Goal: Task Accomplishment & Management: Use online tool/utility

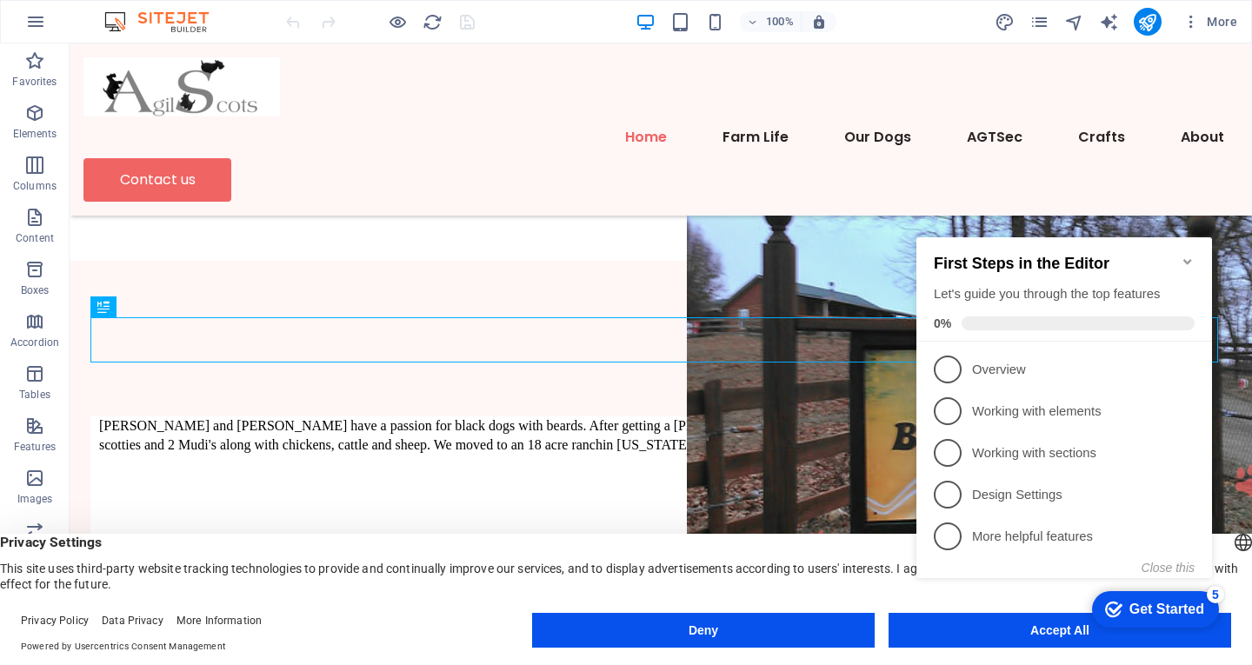
scroll to position [530, 0]
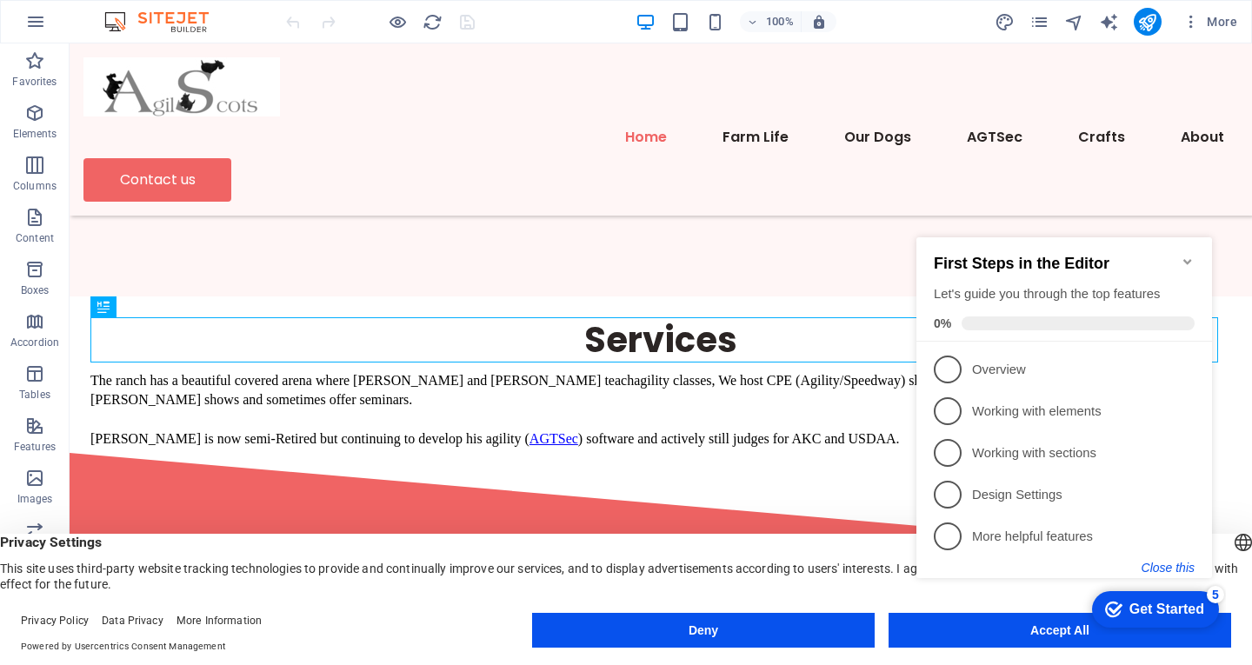
click at [1178, 566] on button "Close this" at bounding box center [1168, 568] width 53 height 14
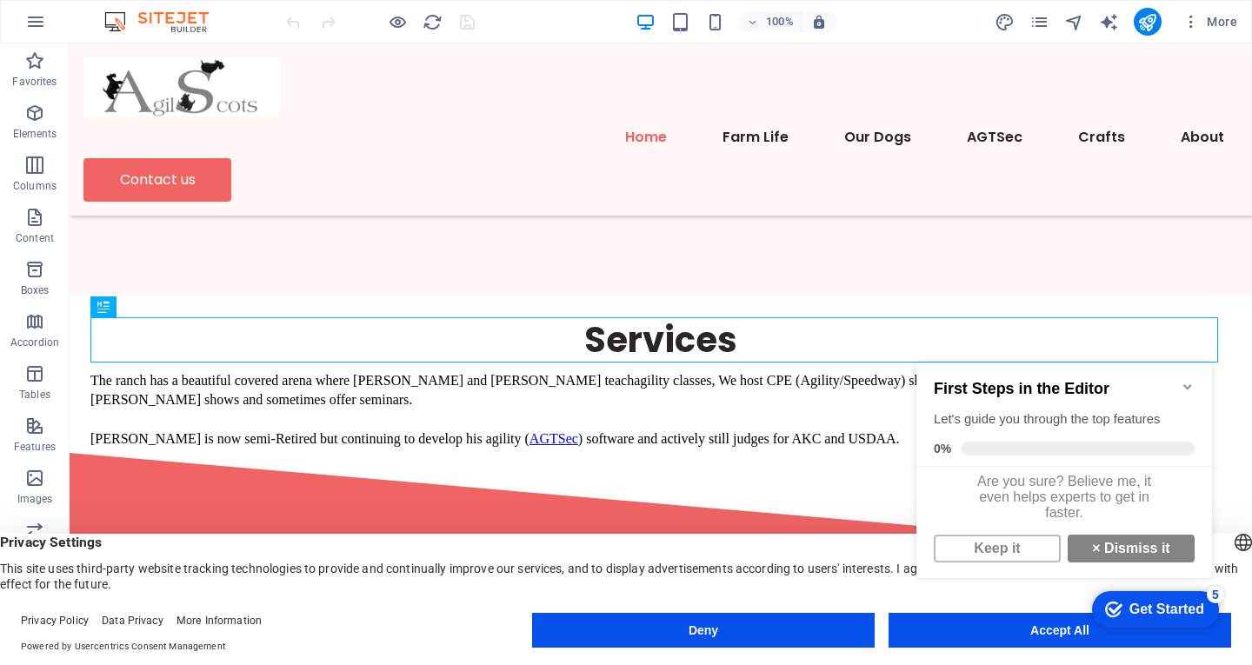
click at [1045, 637] on appcues-checklist "Contextual help checklist present on screen" at bounding box center [1068, 489] width 317 height 299
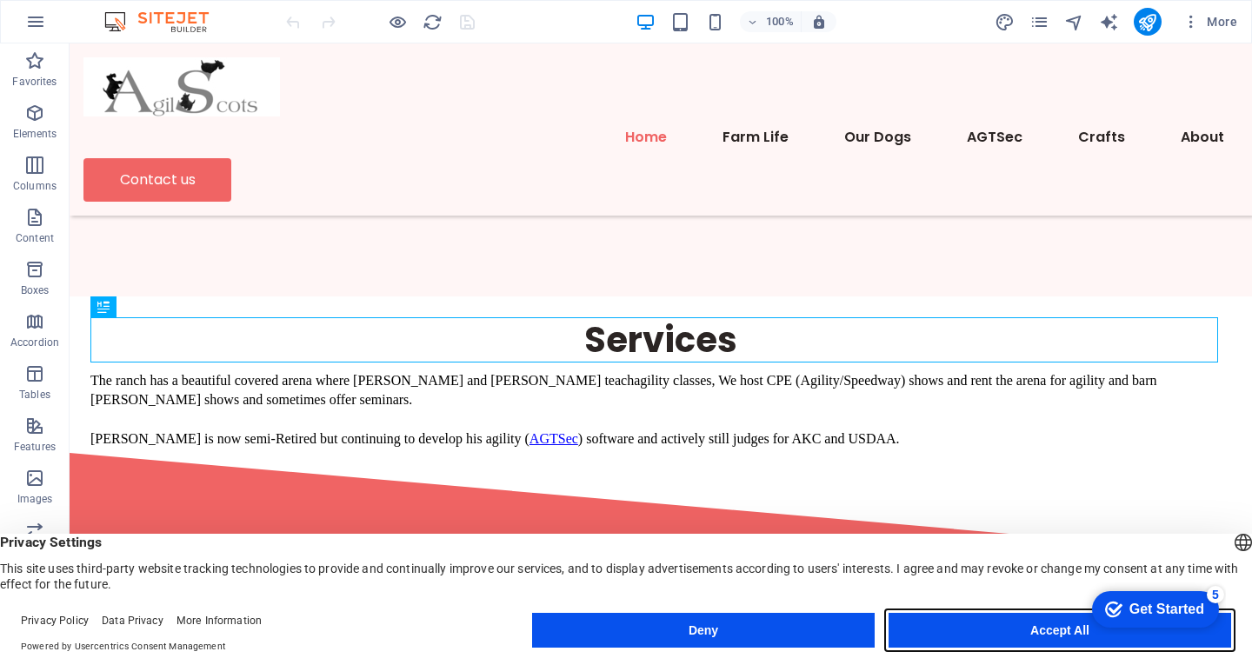
click at [985, 624] on button "Accept All" at bounding box center [1060, 630] width 343 height 35
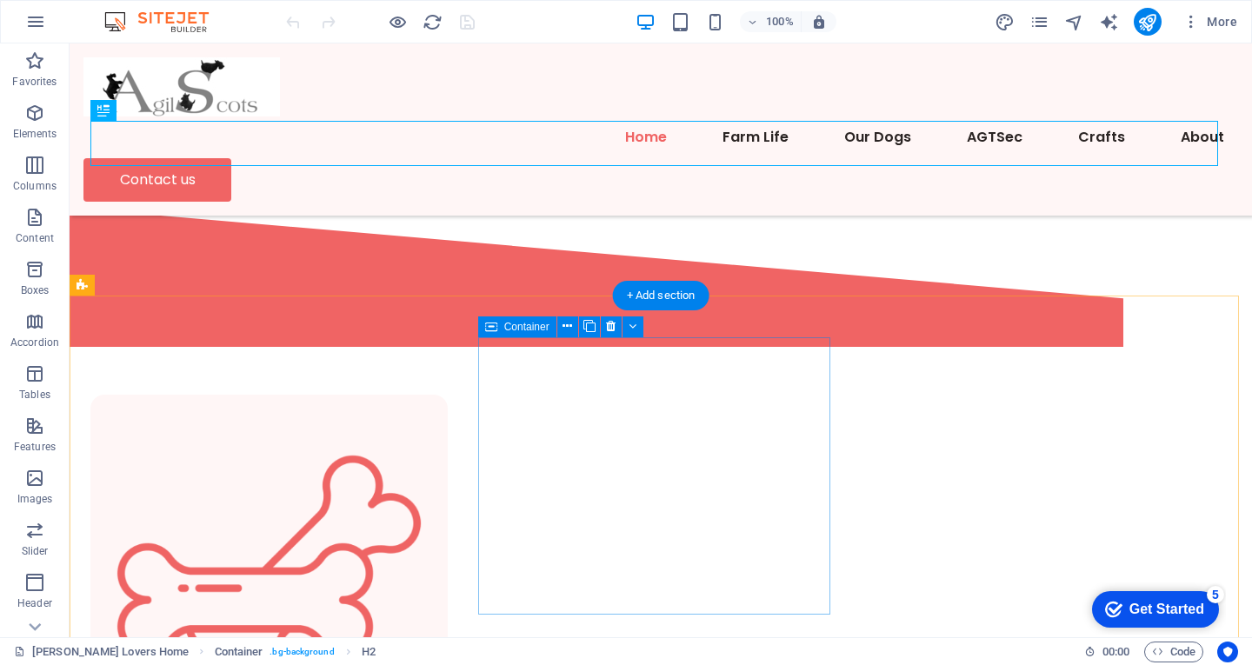
scroll to position [790, 0]
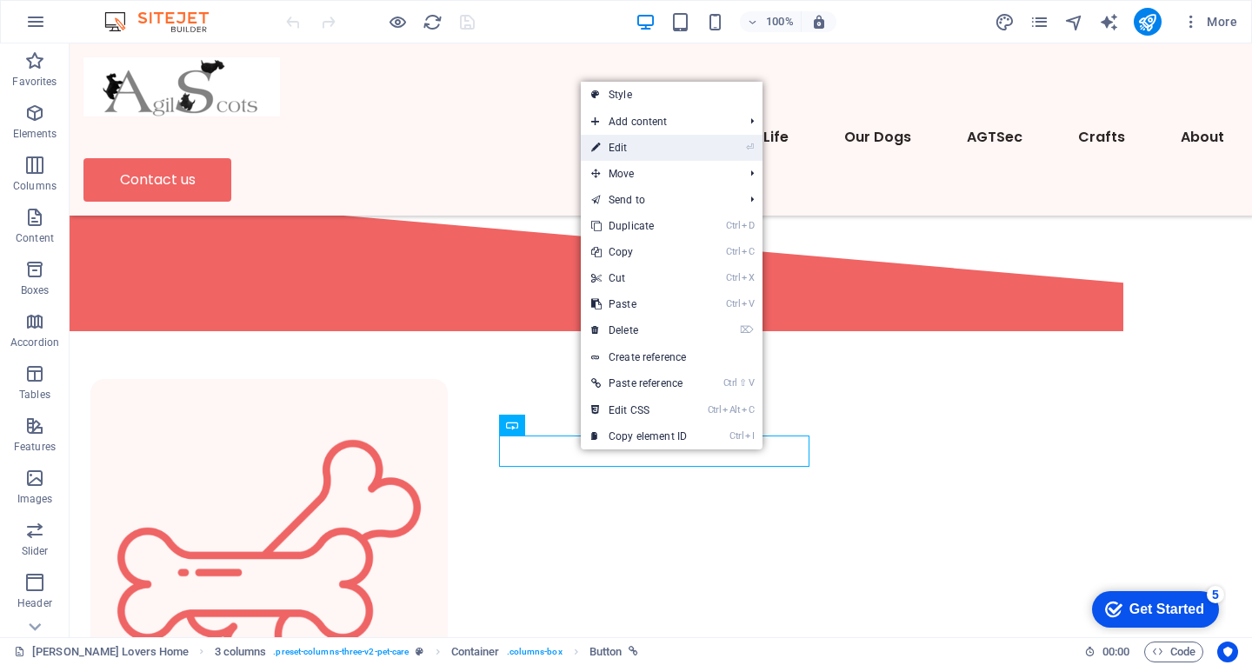
click at [630, 153] on link "⏎ Edit" at bounding box center [639, 148] width 117 height 26
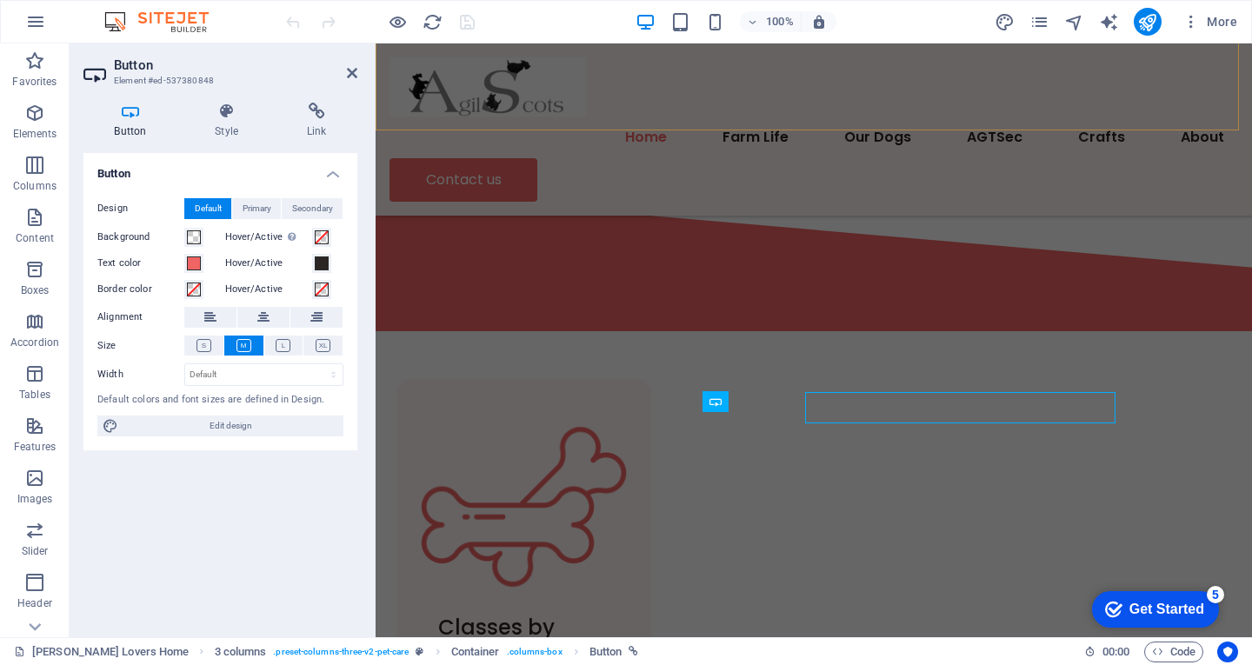
scroll to position [834, 0]
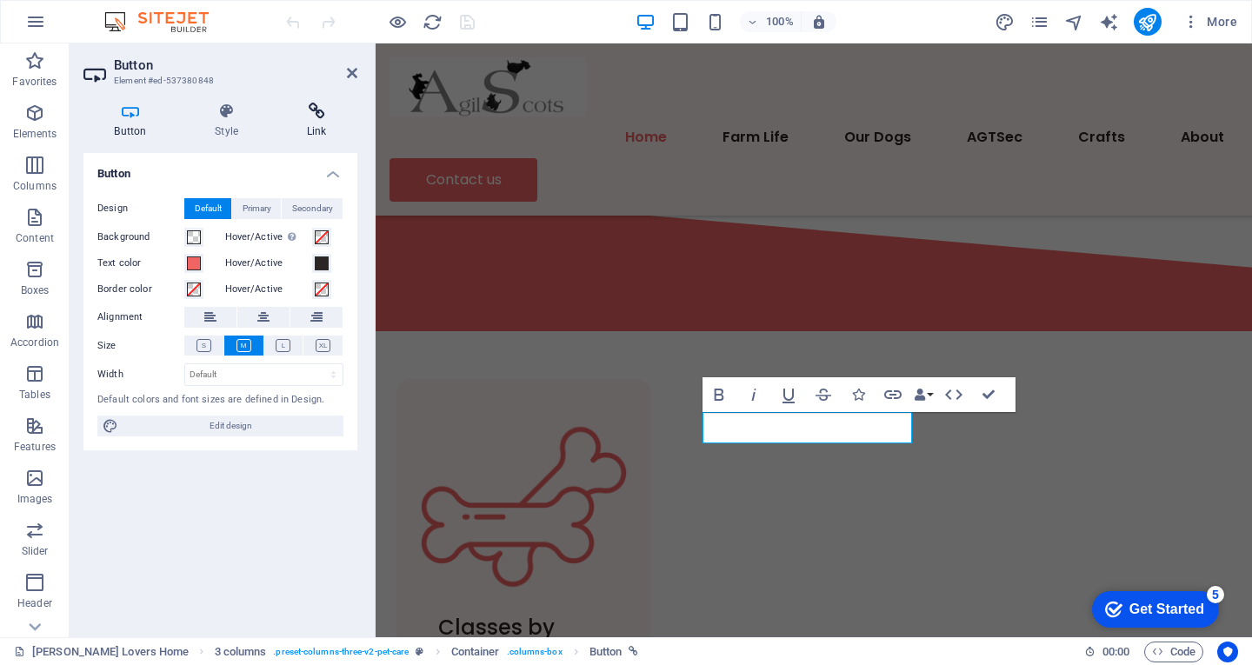
click at [317, 124] on h4 "Link" at bounding box center [317, 121] width 82 height 37
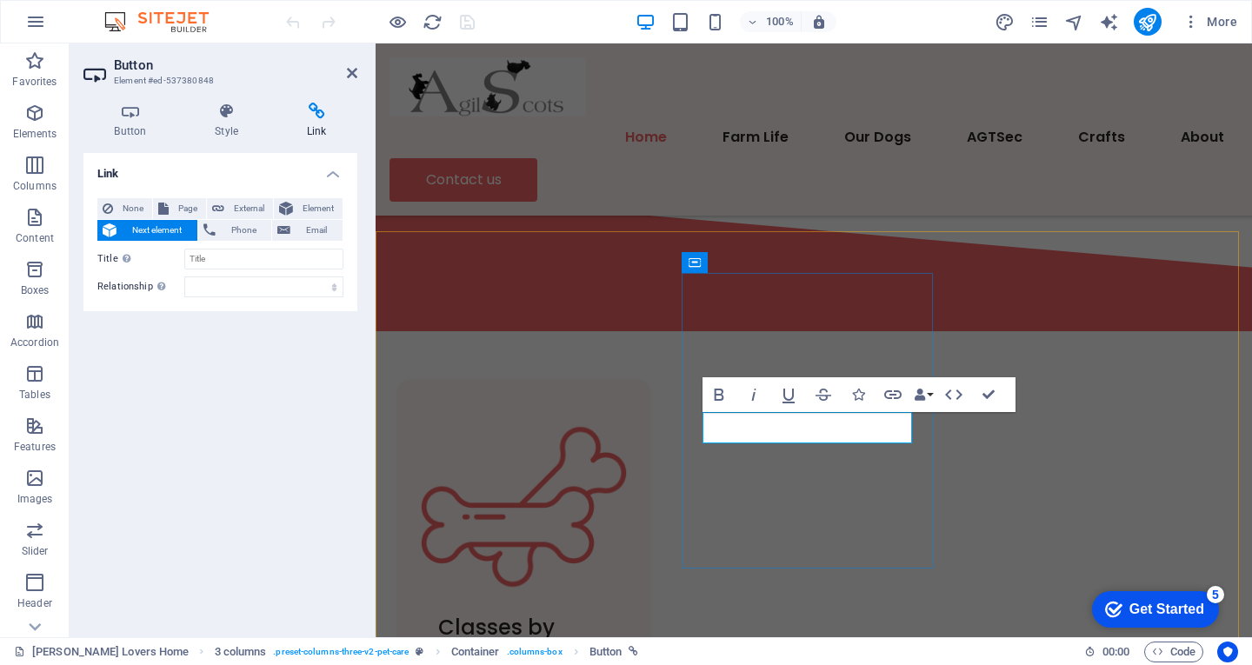
click at [891, 394] on icon "button" at bounding box center [893, 394] width 21 height 21
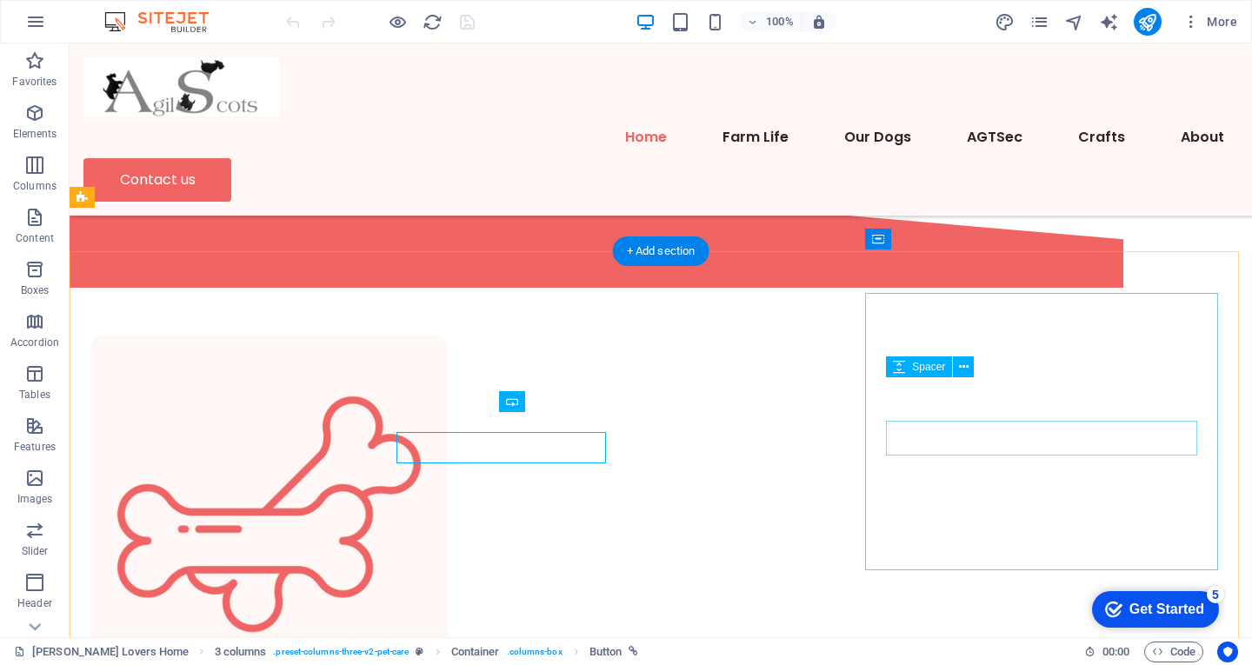
scroll to position [814, 0]
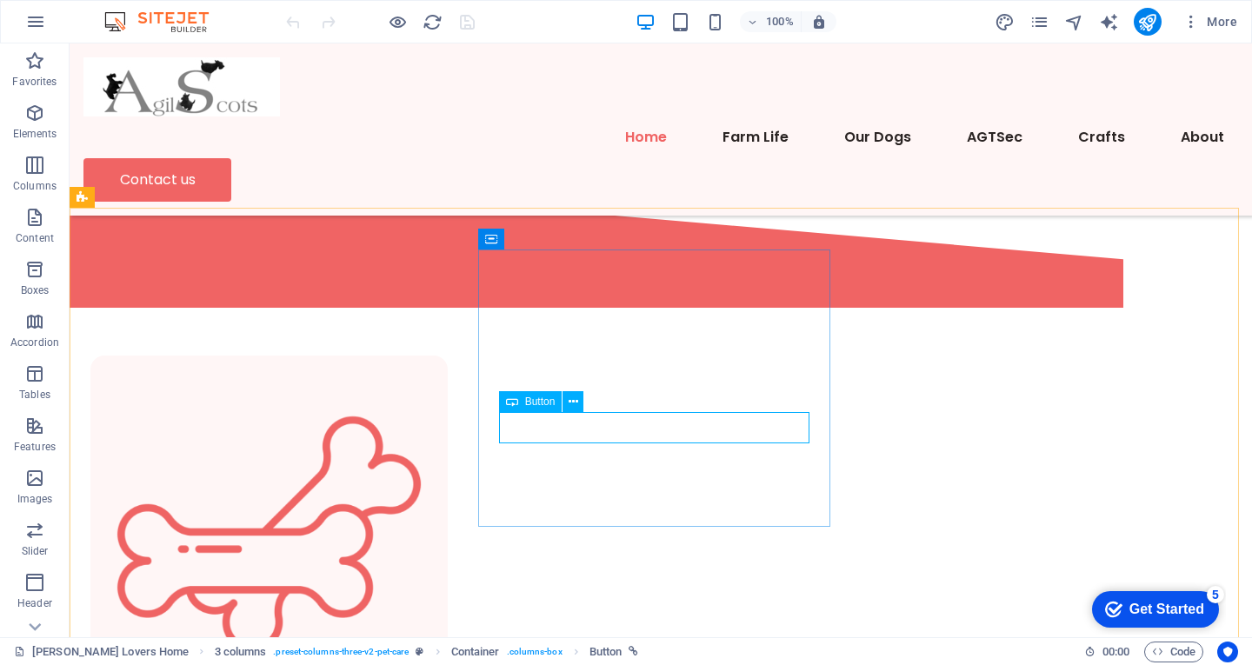
click at [534, 404] on span "Button" at bounding box center [540, 402] width 30 height 10
click at [571, 403] on icon at bounding box center [574, 402] width 10 height 18
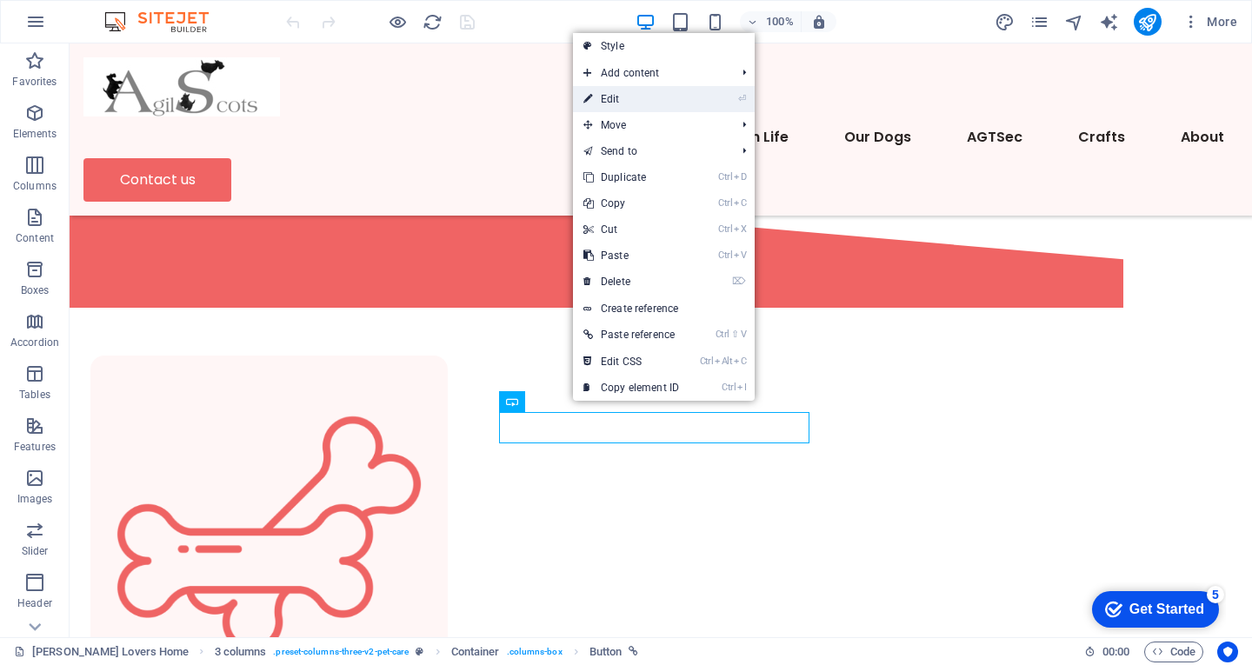
click at [618, 100] on link "⏎ Edit" at bounding box center [631, 99] width 117 height 26
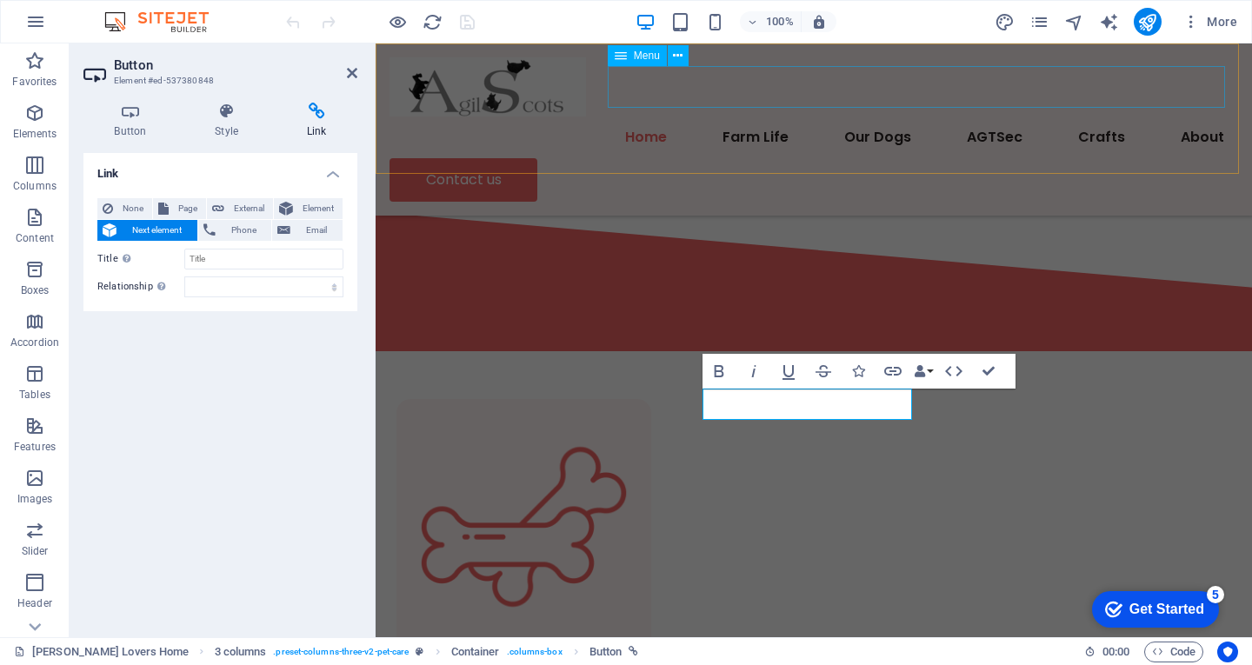
scroll to position [857, 0]
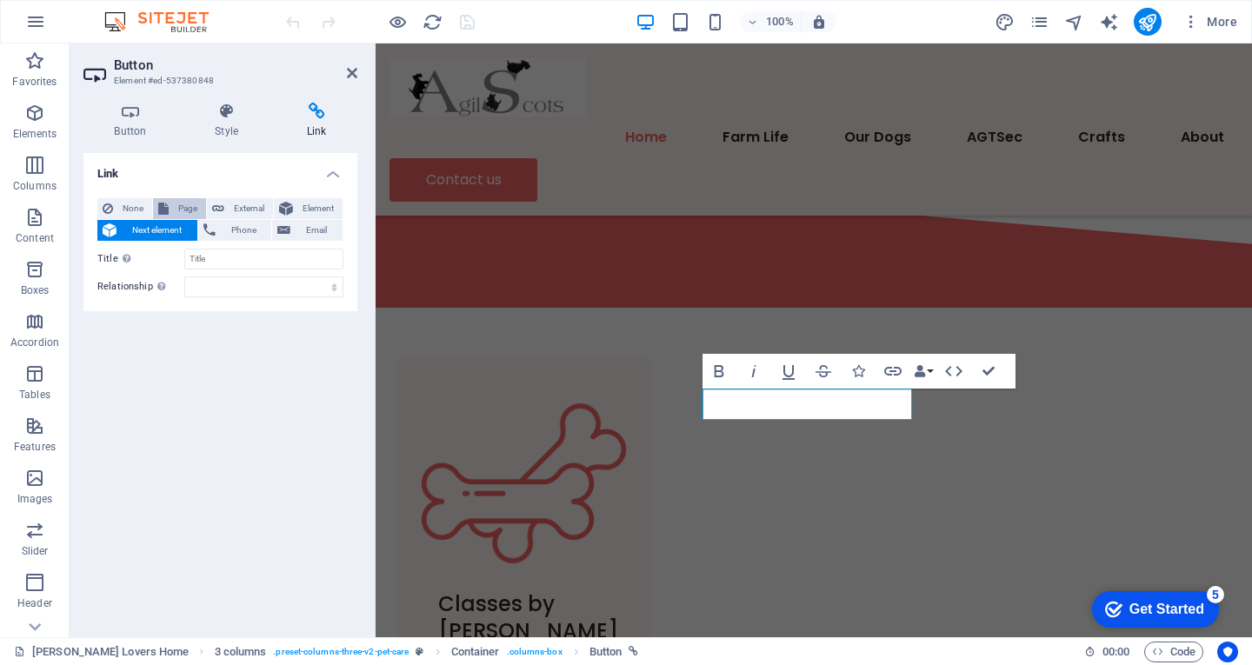
click at [180, 203] on span "Page" at bounding box center [187, 208] width 27 height 21
select select
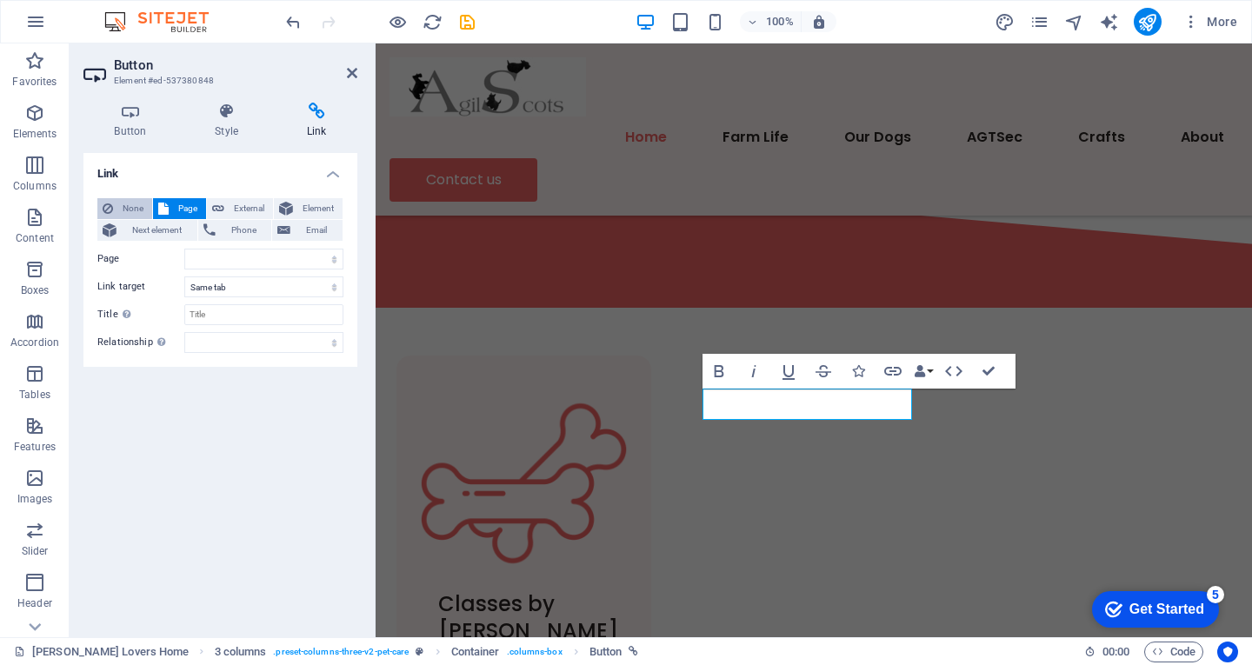
click at [115, 210] on button "None" at bounding box center [124, 208] width 55 height 21
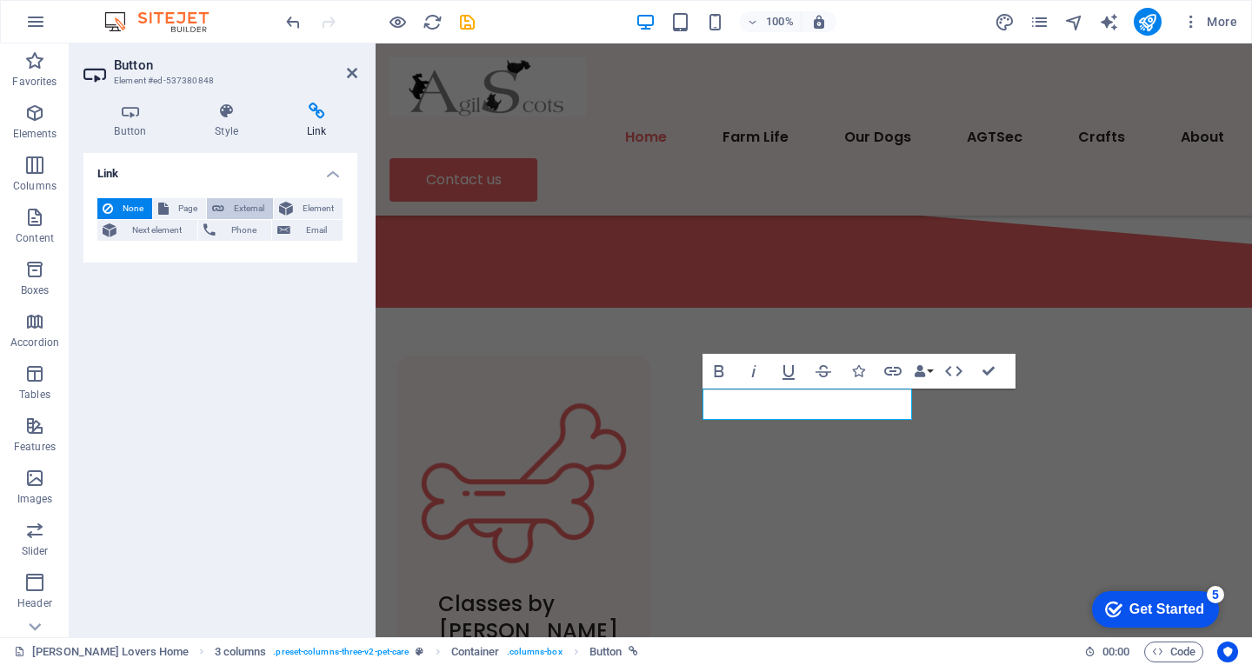
click at [245, 204] on span "External" at bounding box center [249, 208] width 38 height 21
select select "blank"
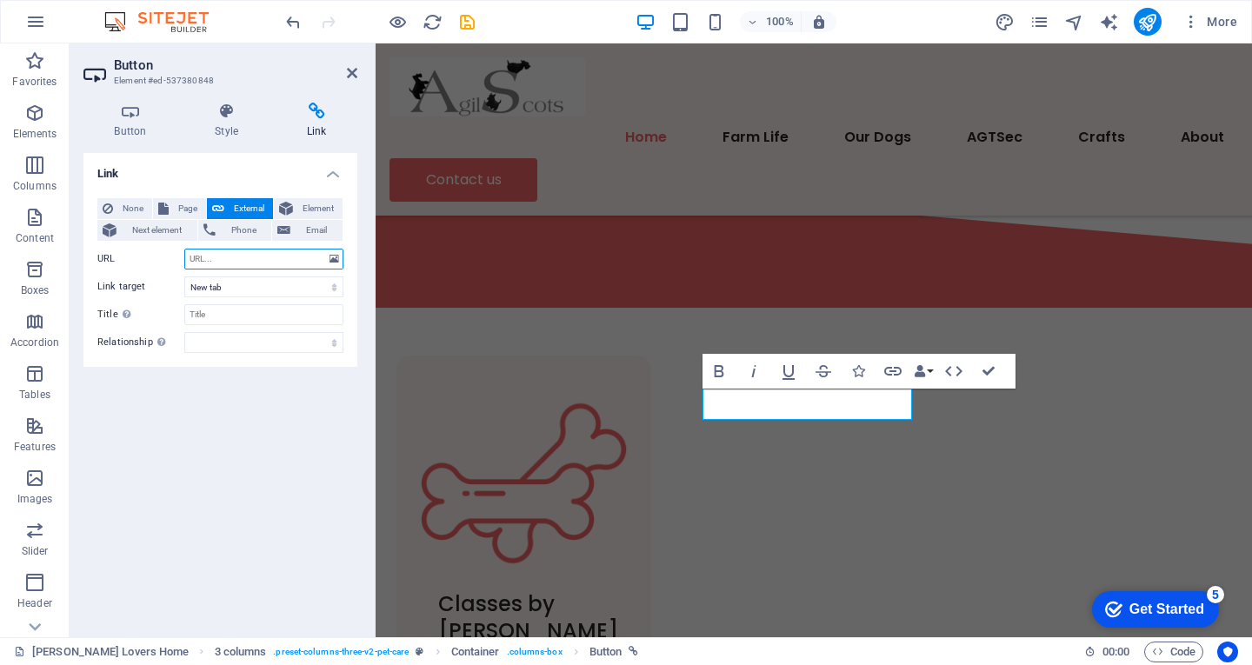
click at [247, 260] on input "URL" at bounding box center [263, 259] width 159 height 21
click at [279, 257] on input "URL" at bounding box center [263, 259] width 159 height 21
paste input "[URL][DOMAIN_NAME]"
type input "[URL][DOMAIN_NAME]"
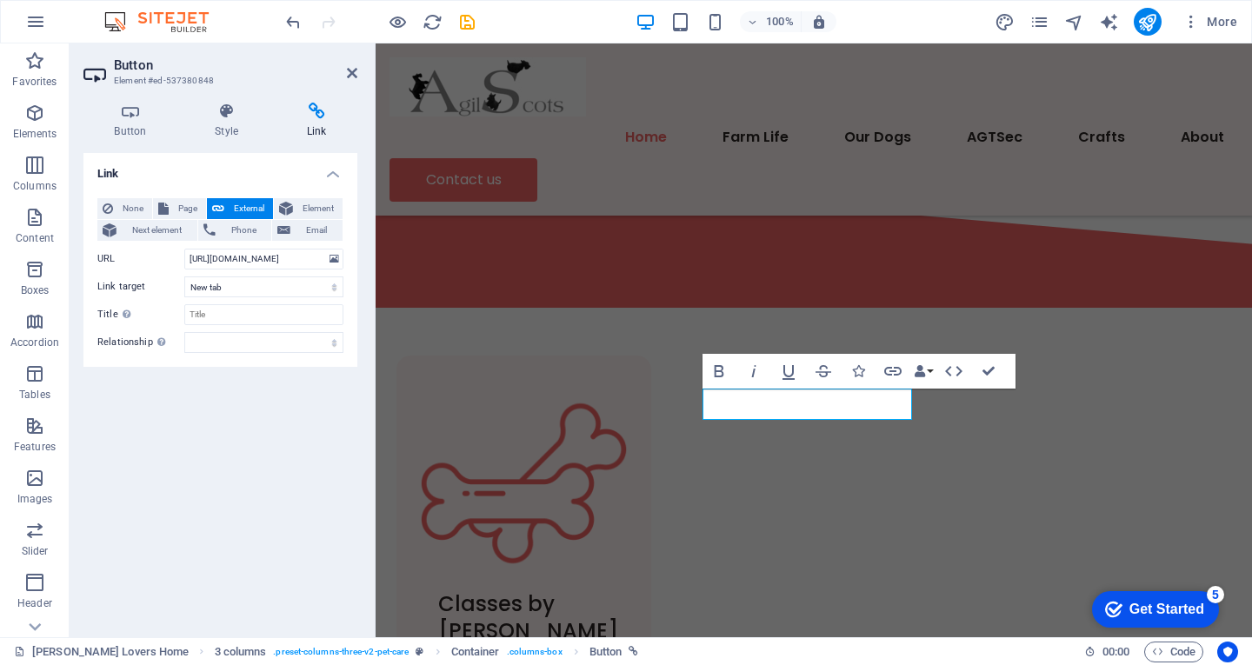
scroll to position [0, 0]
click at [231, 380] on div "Link None Page External Element Next element Phone Email Page [PERSON_NAME] Lov…" at bounding box center [220, 388] width 274 height 470
click at [467, 24] on icon "save" at bounding box center [467, 22] width 20 height 20
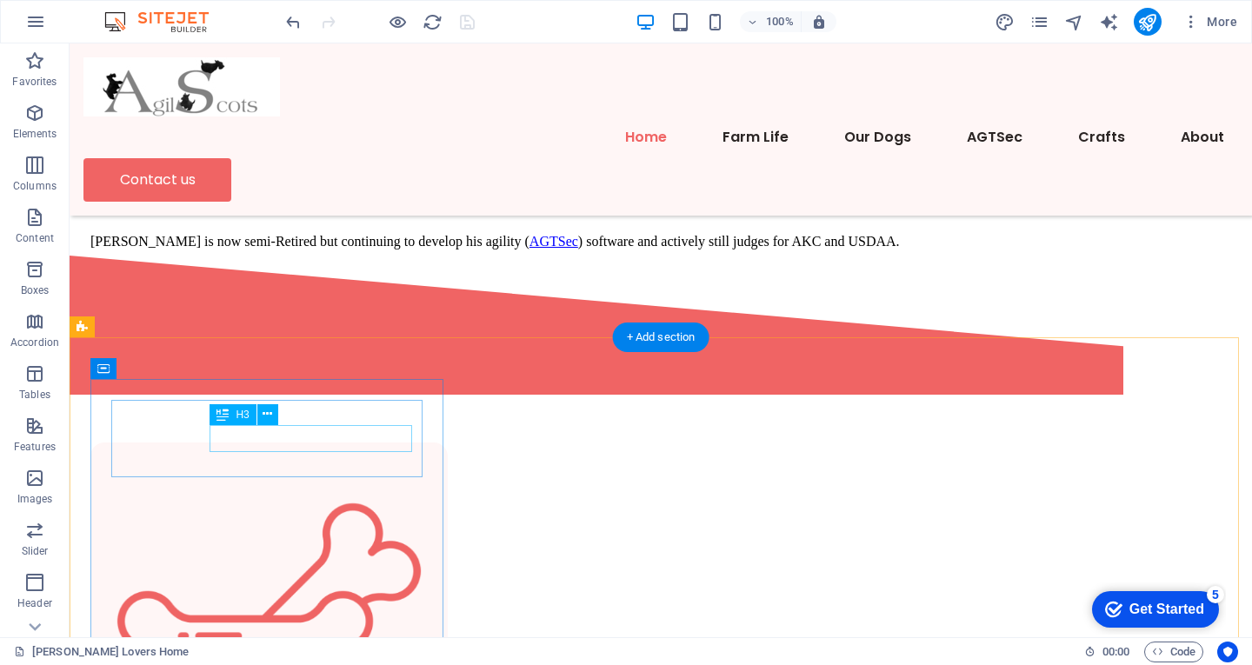
scroll to position [640, 0]
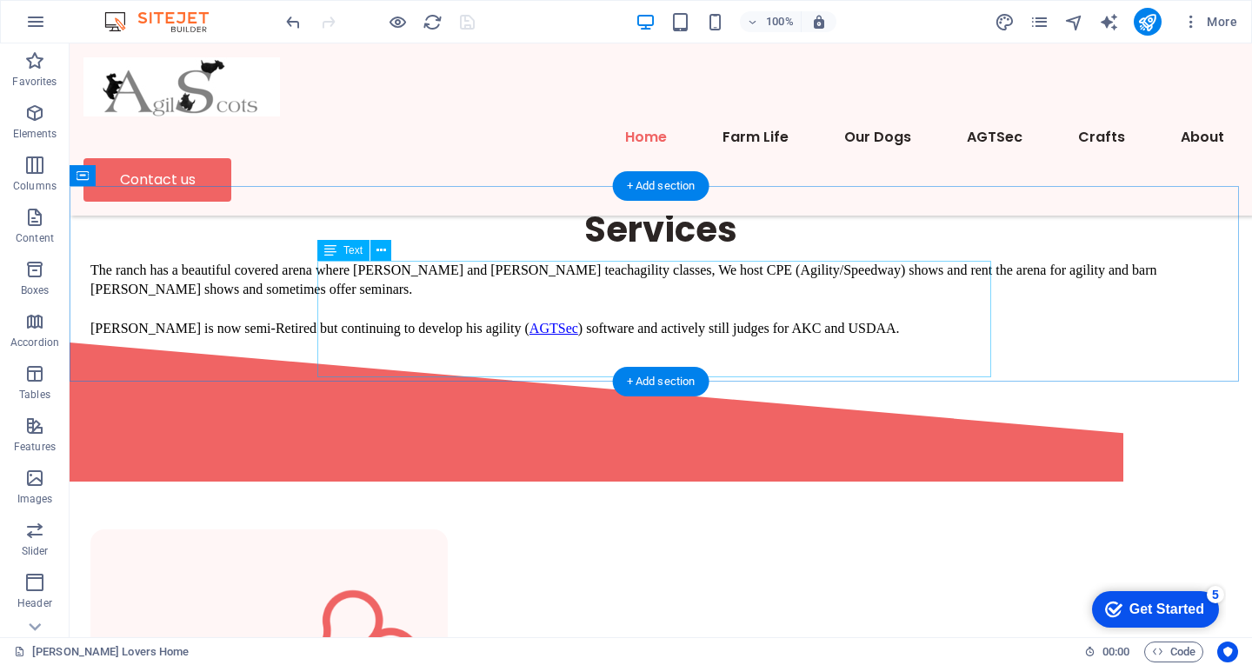
click at [391, 309] on div "The ranch has a beautiful covered arena where [PERSON_NAME] and [PERSON_NAME] t…" at bounding box center [660, 299] width 1141 height 77
click at [386, 308] on div "The ranch has a beautiful covered arena where [PERSON_NAME] and [PERSON_NAME] t…" at bounding box center [660, 299] width 1141 height 77
click at [385, 308] on div "The ranch has a beautiful covered arena where [PERSON_NAME] and [PERSON_NAME] t…" at bounding box center [660, 299] width 1141 height 77
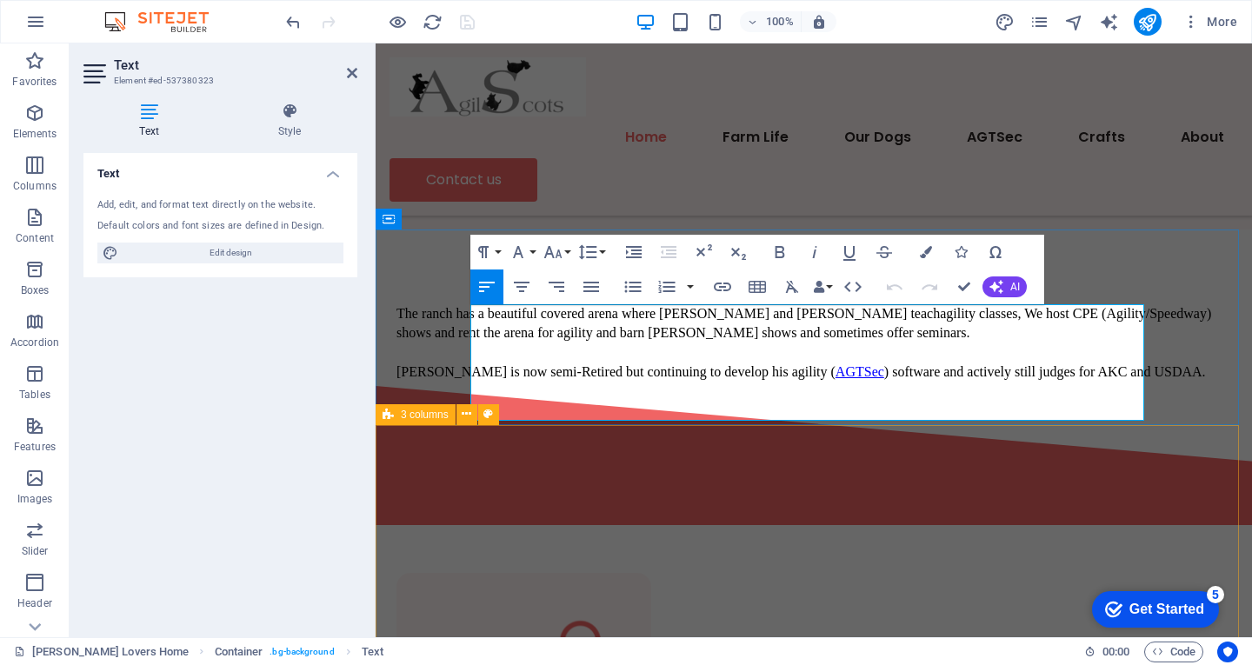
click at [538, 343] on p "The ranch has a beautiful covered arena where [PERSON_NAME] and [PERSON_NAME] t…" at bounding box center [814, 323] width 835 height 39
click at [320, 364] on div "Text Add, edit, and format text directly on the website. Default colors and fon…" at bounding box center [220, 388] width 274 height 470
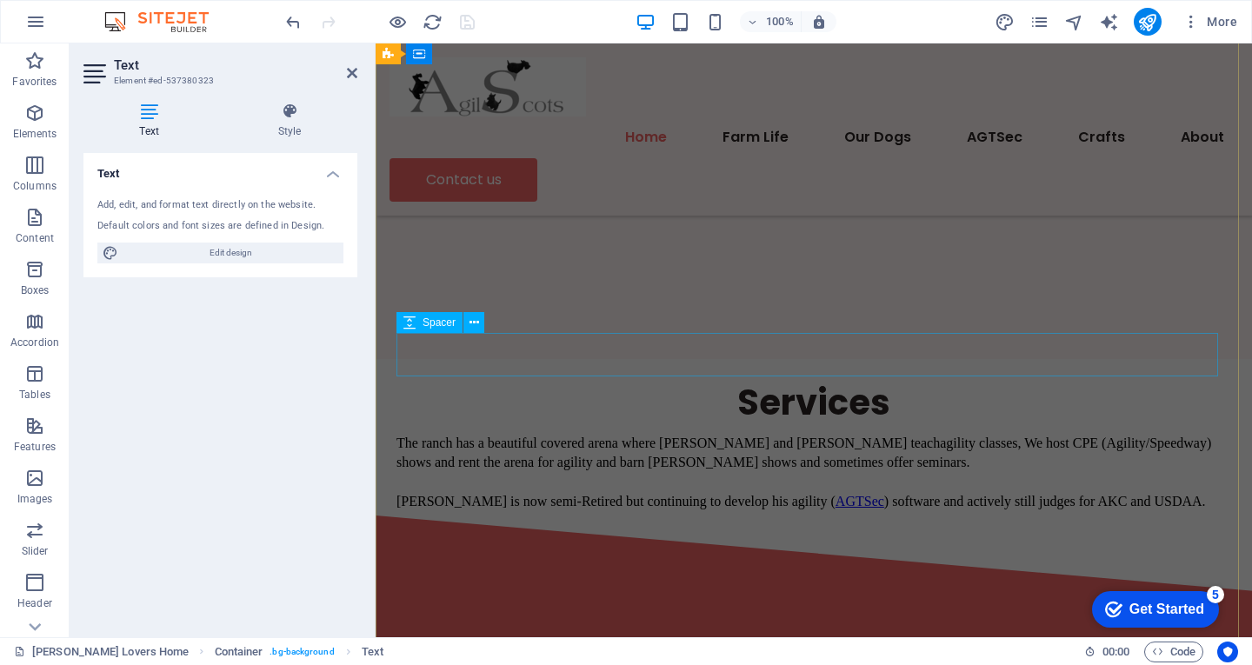
scroll to position [205, 0]
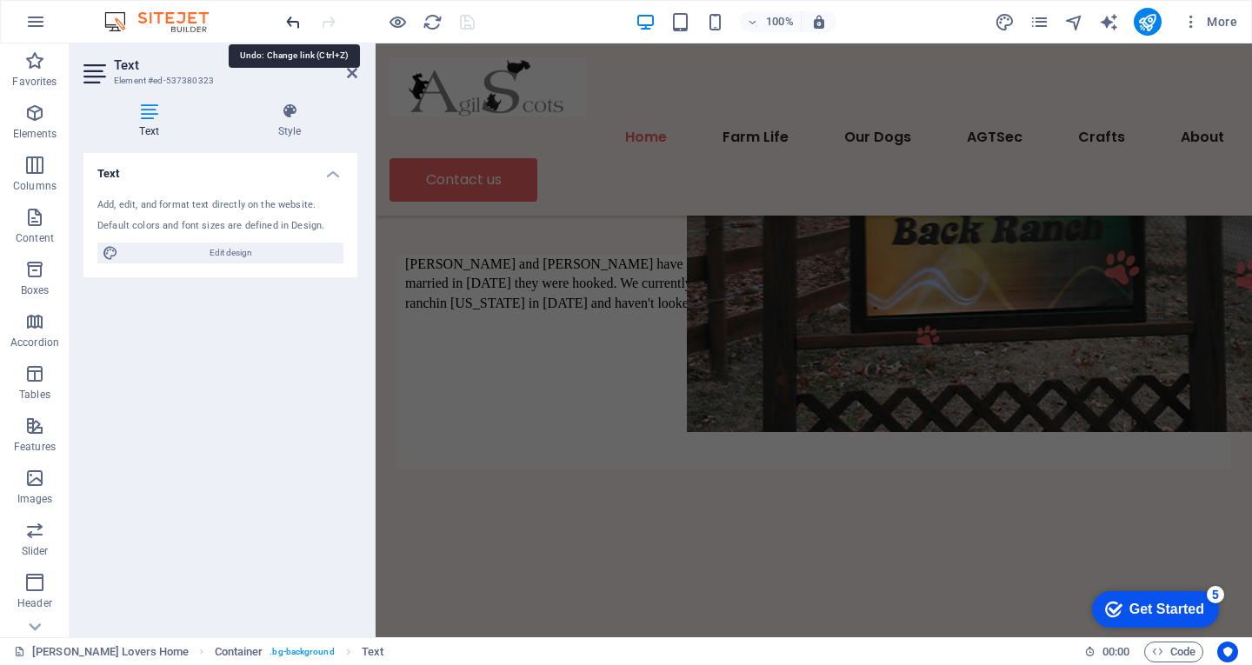
click at [296, 29] on icon "undo" at bounding box center [293, 22] width 20 height 20
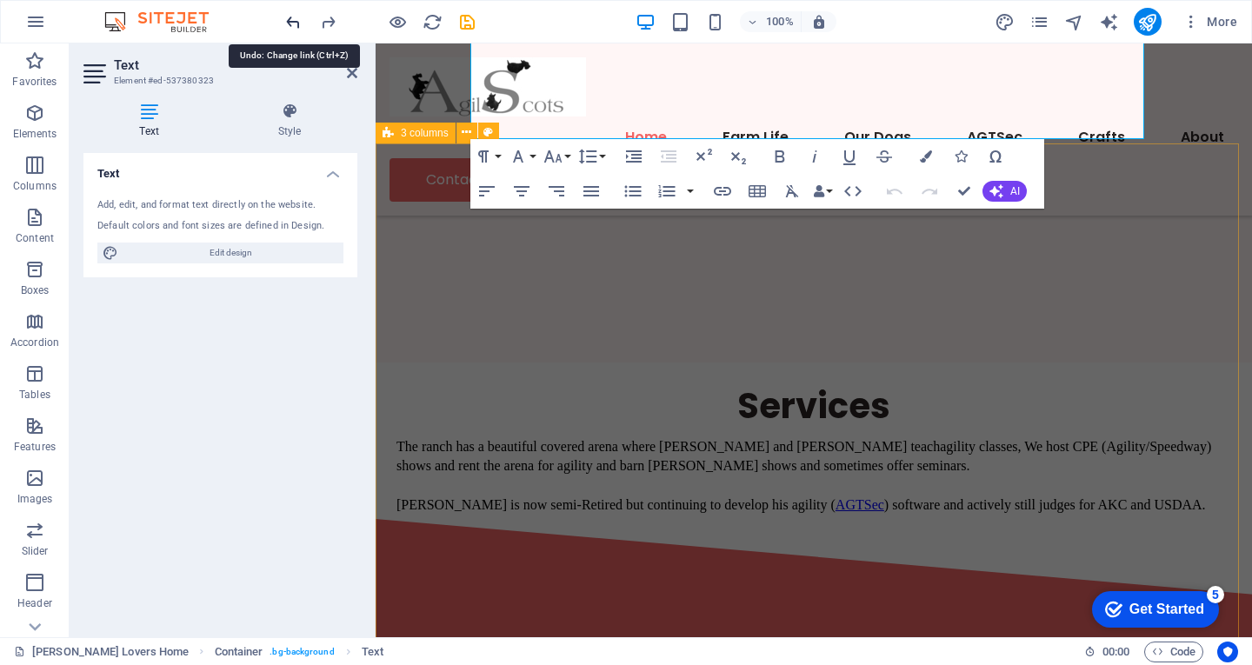
scroll to position [922, 0]
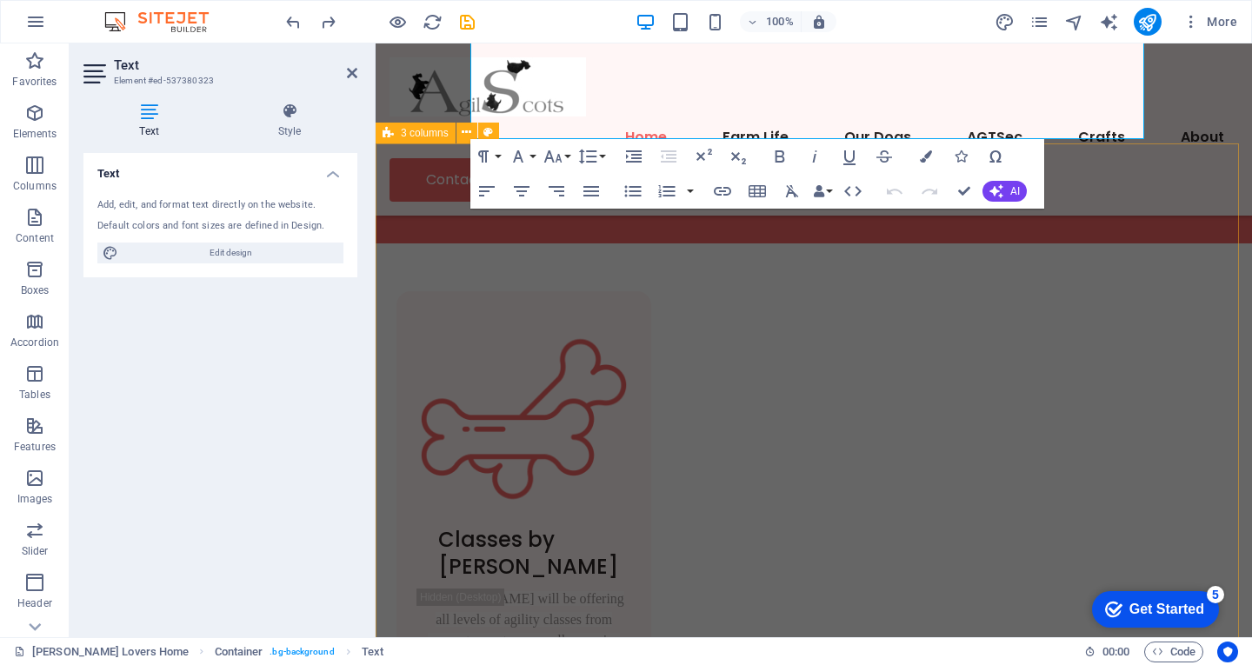
click at [182, 317] on div "Text Add, edit, and format text directly on the website. Default colors and fon…" at bounding box center [220, 388] width 274 height 470
click at [37, 19] on icon "button" at bounding box center [35, 21] width 21 height 21
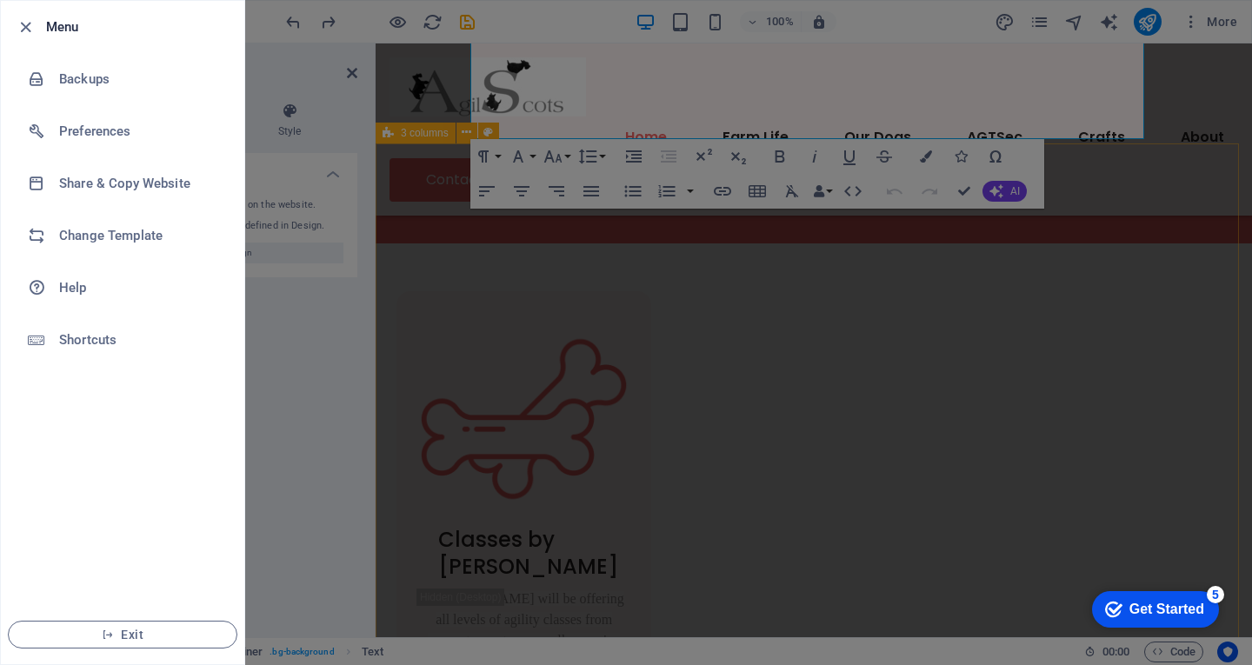
click at [287, 543] on div at bounding box center [626, 332] width 1252 height 665
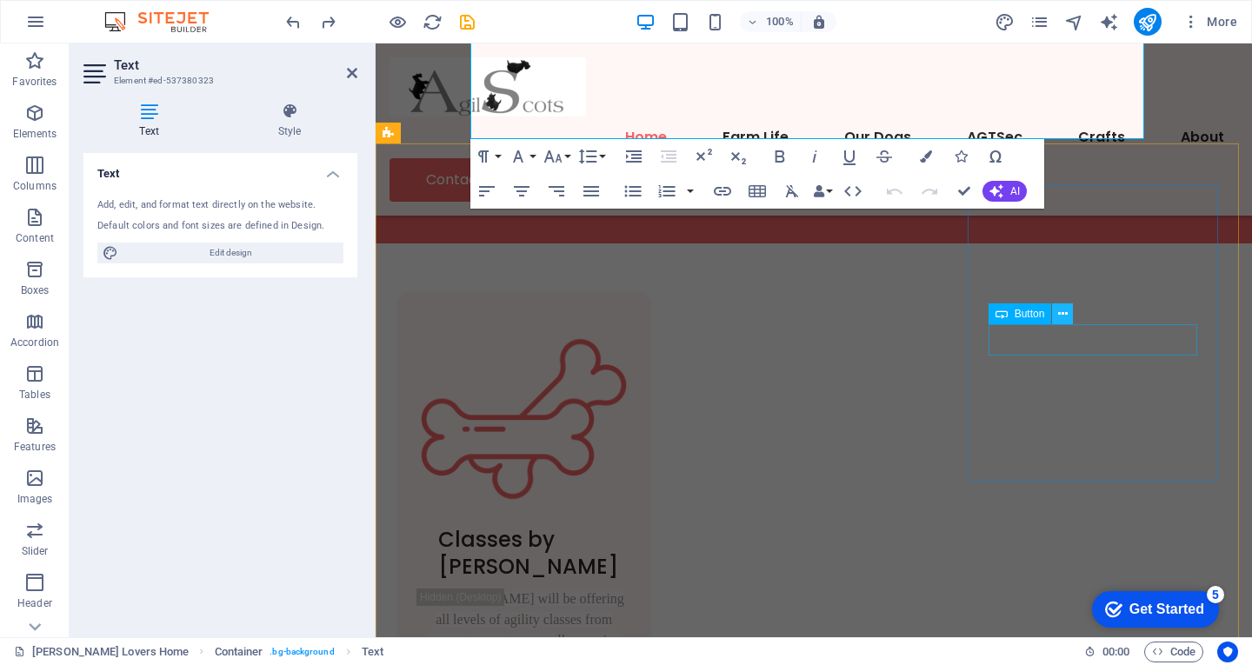
click at [1061, 317] on icon at bounding box center [1063, 314] width 10 height 18
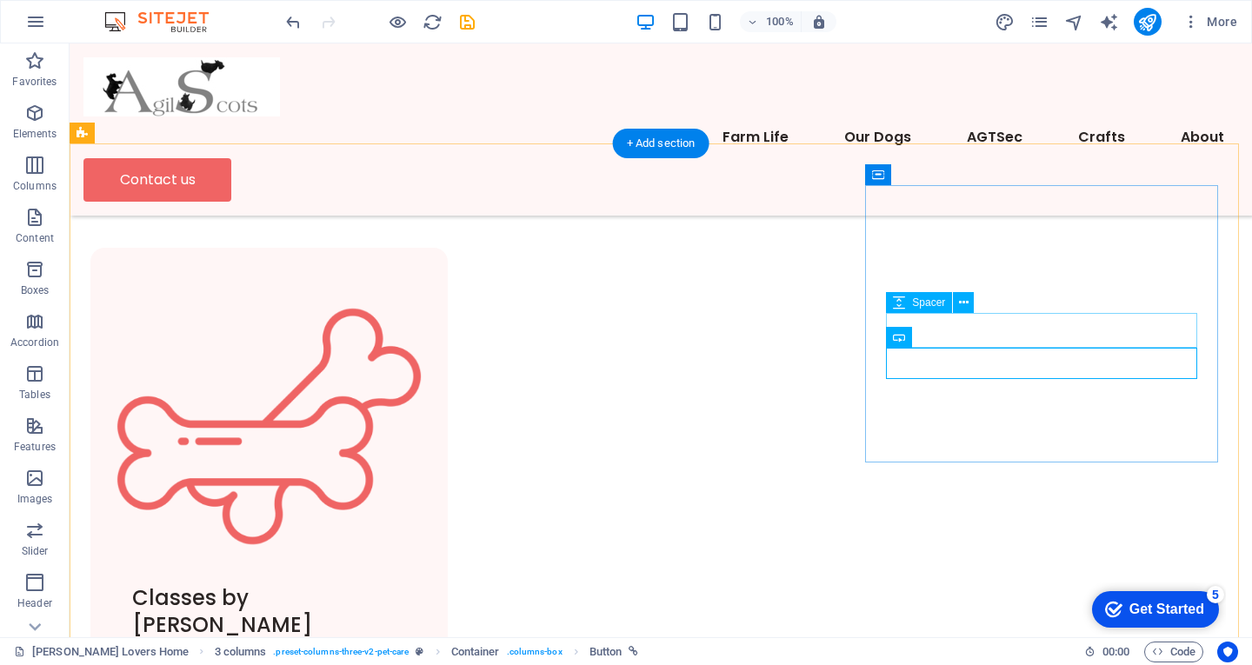
scroll to position [878, 0]
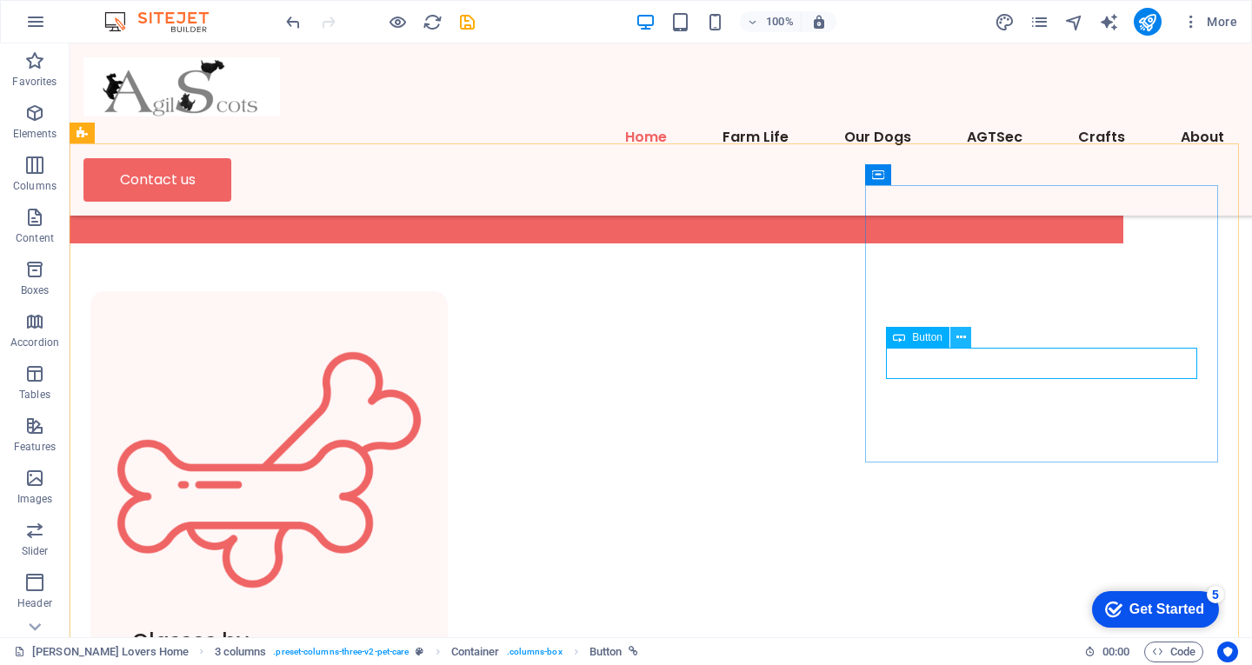
click at [957, 334] on icon at bounding box center [962, 338] width 10 height 18
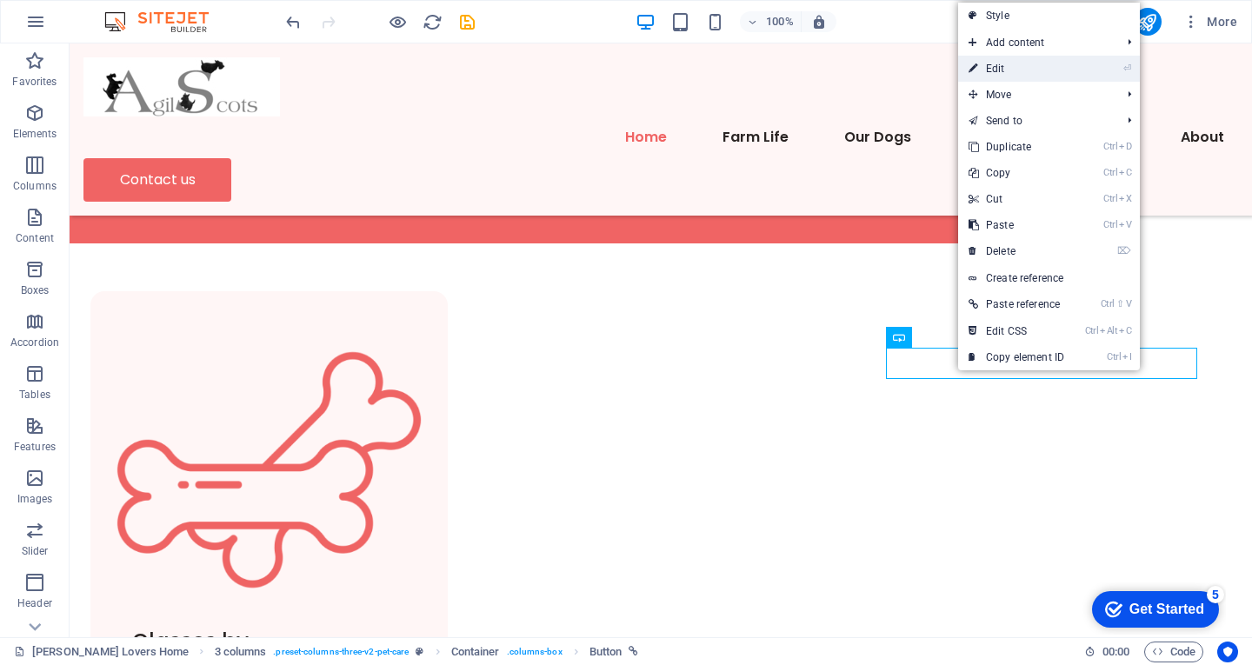
click at [1000, 73] on link "⏎ Edit" at bounding box center [1016, 69] width 117 height 26
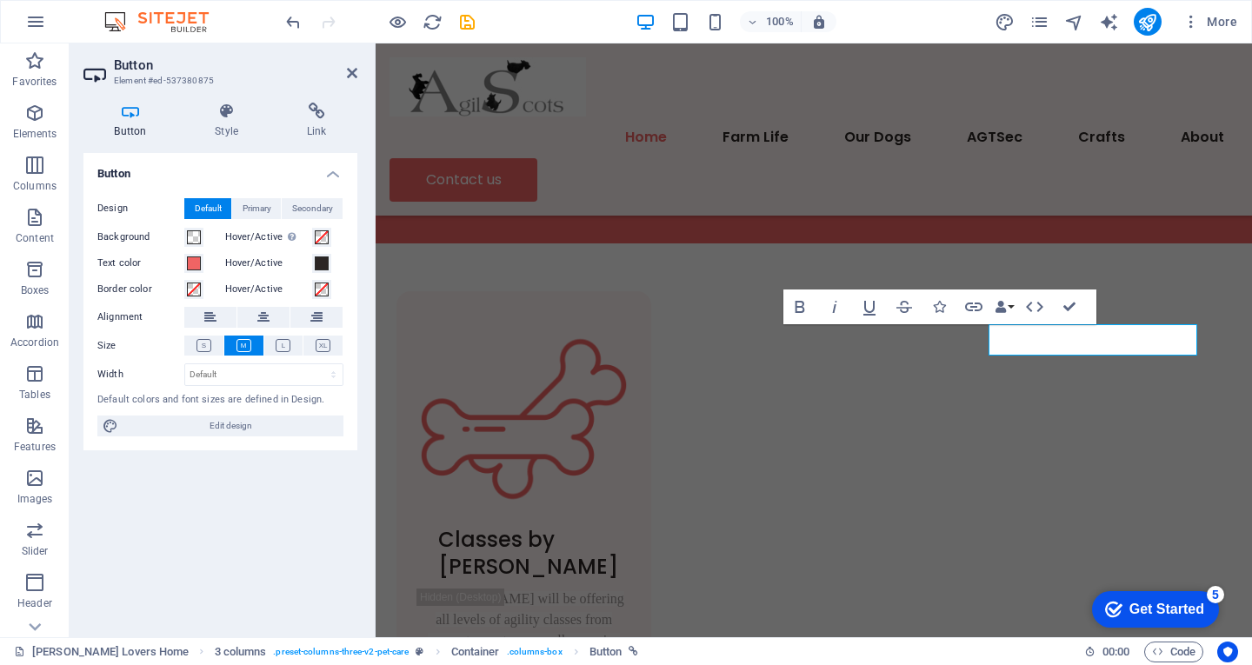
click at [123, 111] on icon at bounding box center [130, 111] width 94 height 17
click at [317, 121] on h4 "Link" at bounding box center [317, 121] width 82 height 37
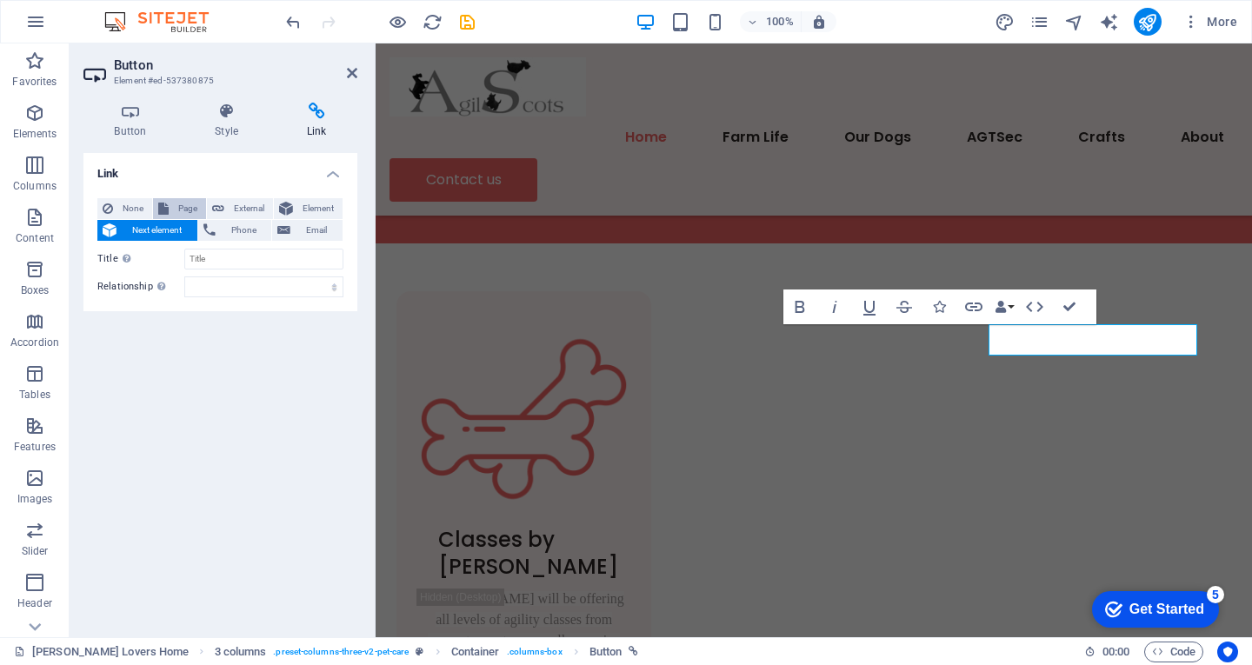
click at [182, 207] on span "Page" at bounding box center [187, 208] width 27 height 21
select select
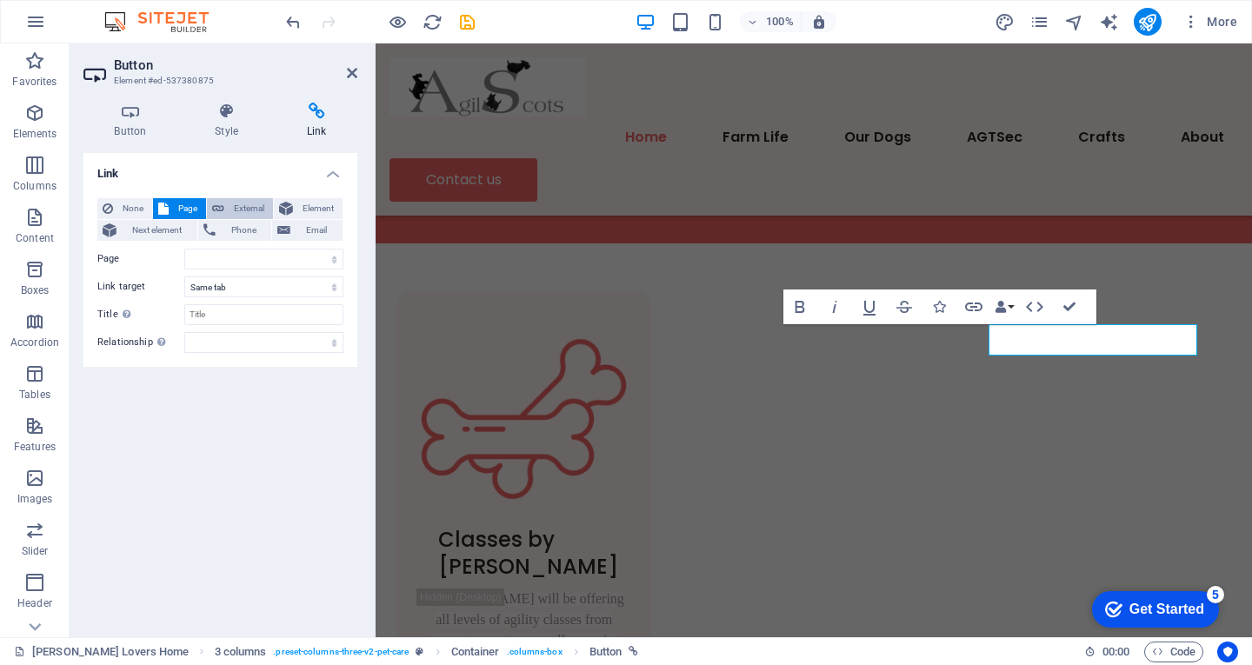
click at [237, 206] on span "External" at bounding box center [249, 208] width 38 height 21
select select "blank"
click at [223, 263] on input "URL" at bounding box center [263, 259] width 159 height 21
paste input "[URL][DOMAIN_NAME]"
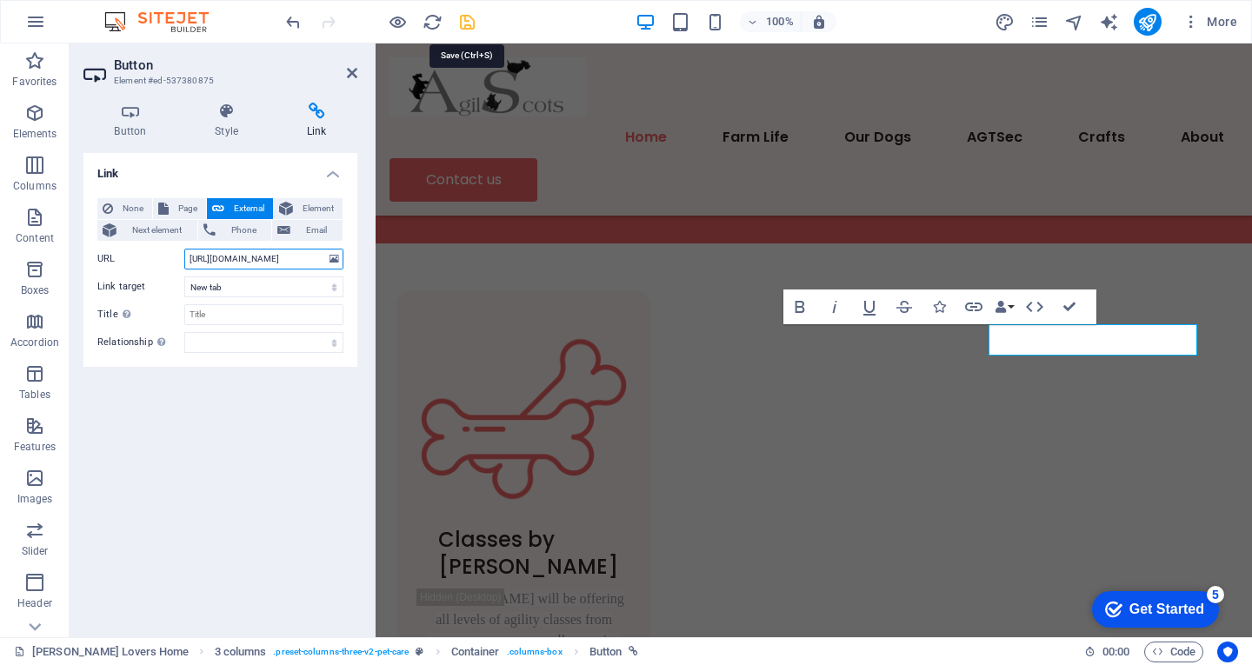
type input "[URL][DOMAIN_NAME]"
click at [467, 19] on icon "save" at bounding box center [467, 22] width 20 height 20
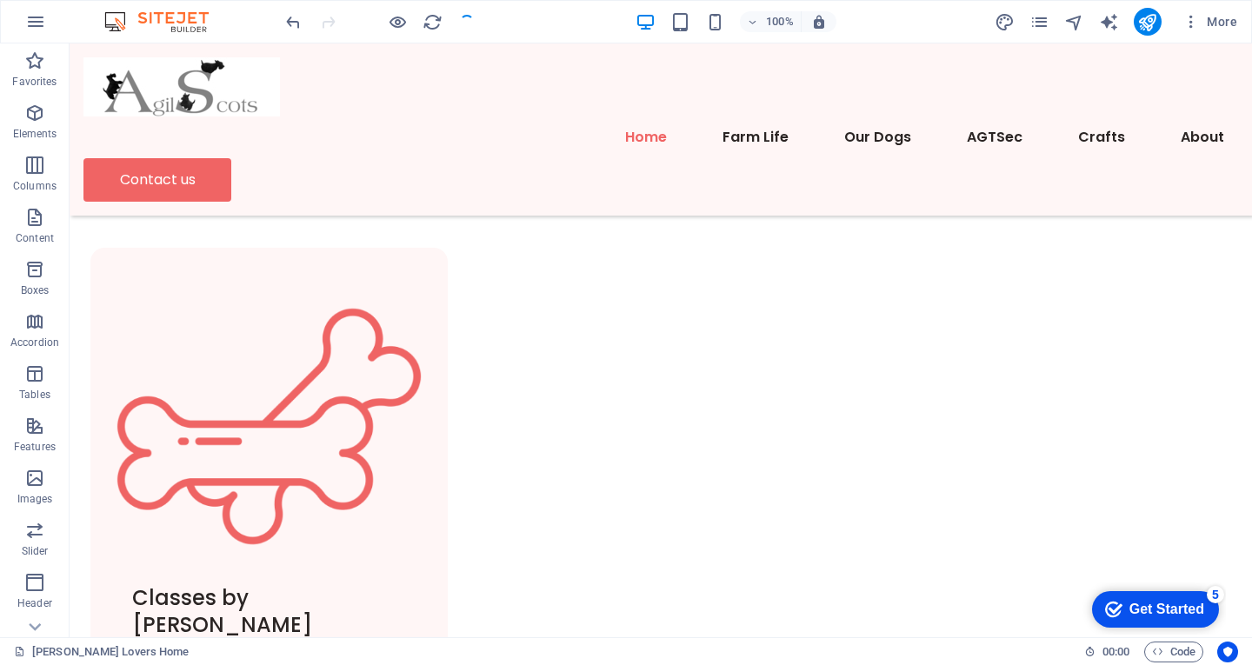
scroll to position [878, 0]
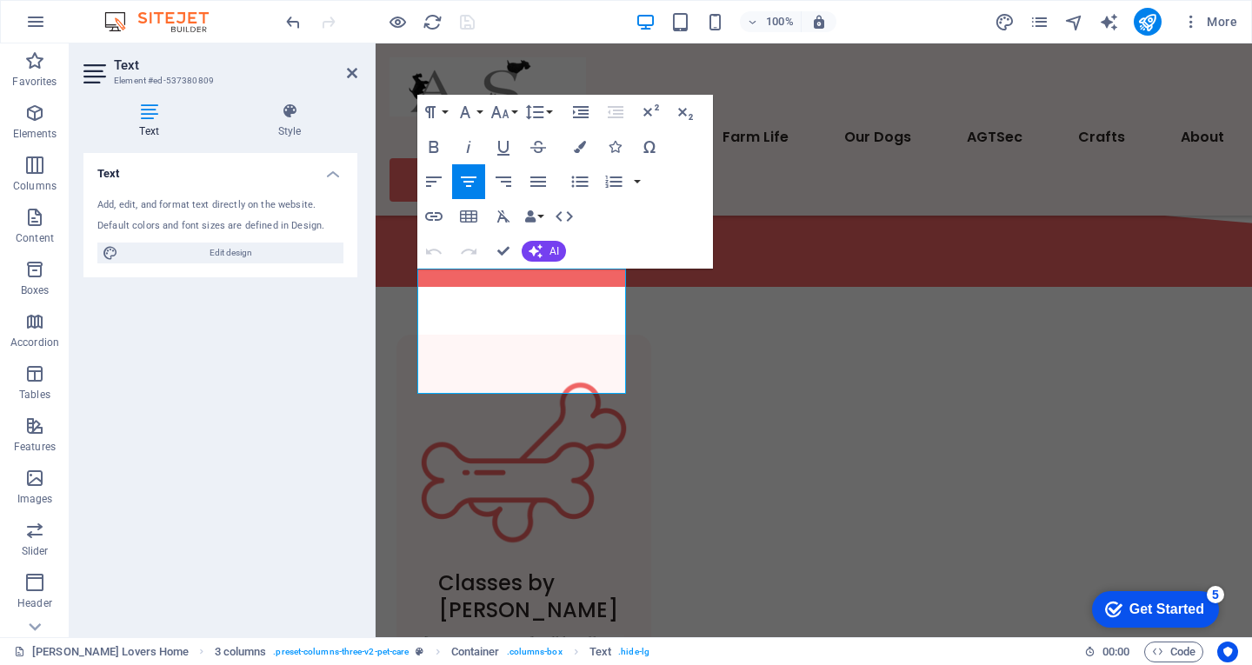
scroll to position [922, 0]
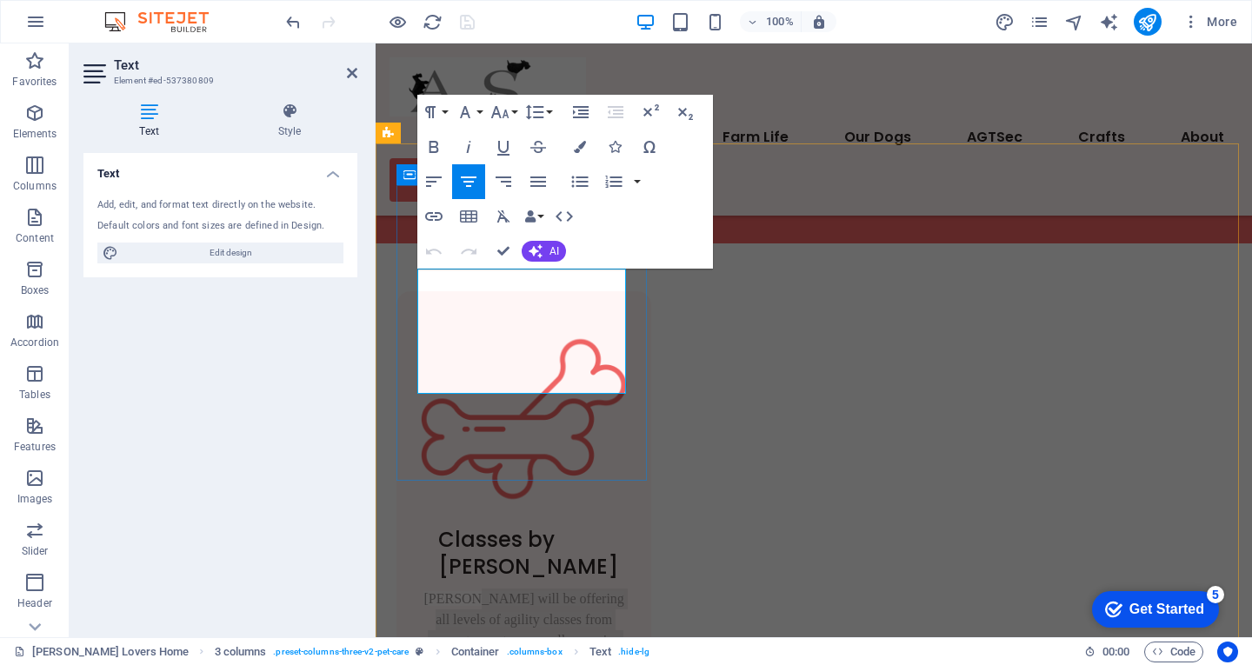
drag, startPoint x: 583, startPoint y: 385, endPoint x: 467, endPoint y: 280, distance: 157.0
click at [467, 589] on p "[PERSON_NAME] will be offering all levels of agility classes from puppy to mast…" at bounding box center [523, 651] width 213 height 125
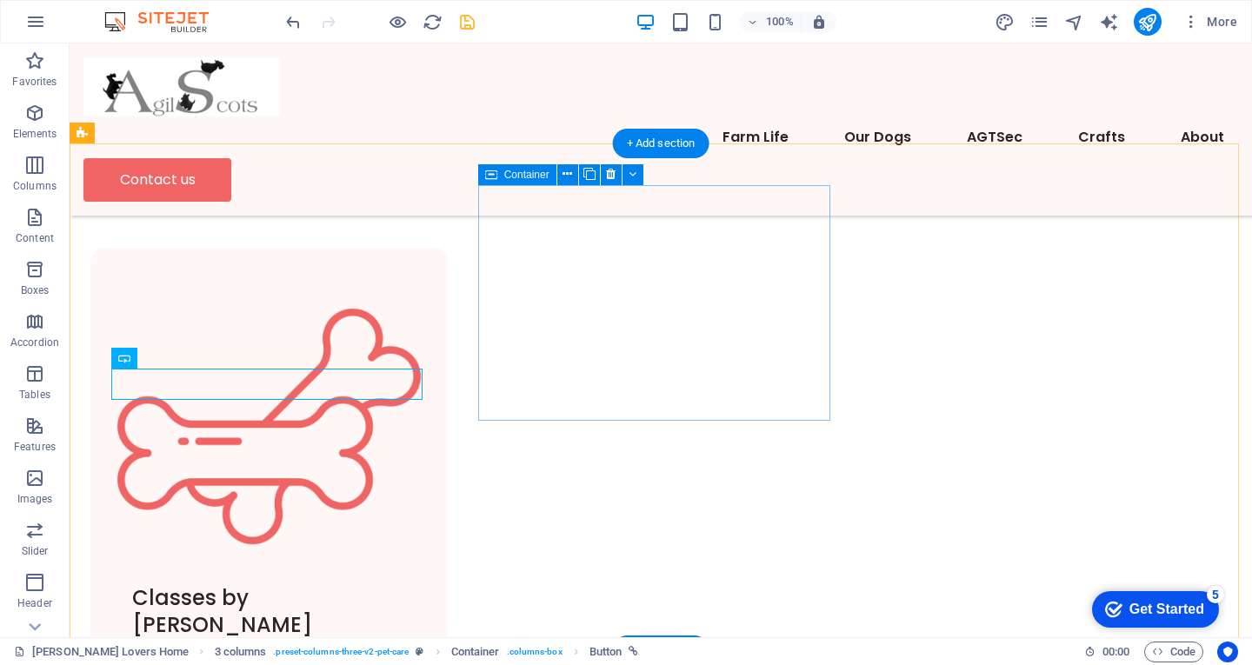
scroll to position [878, 0]
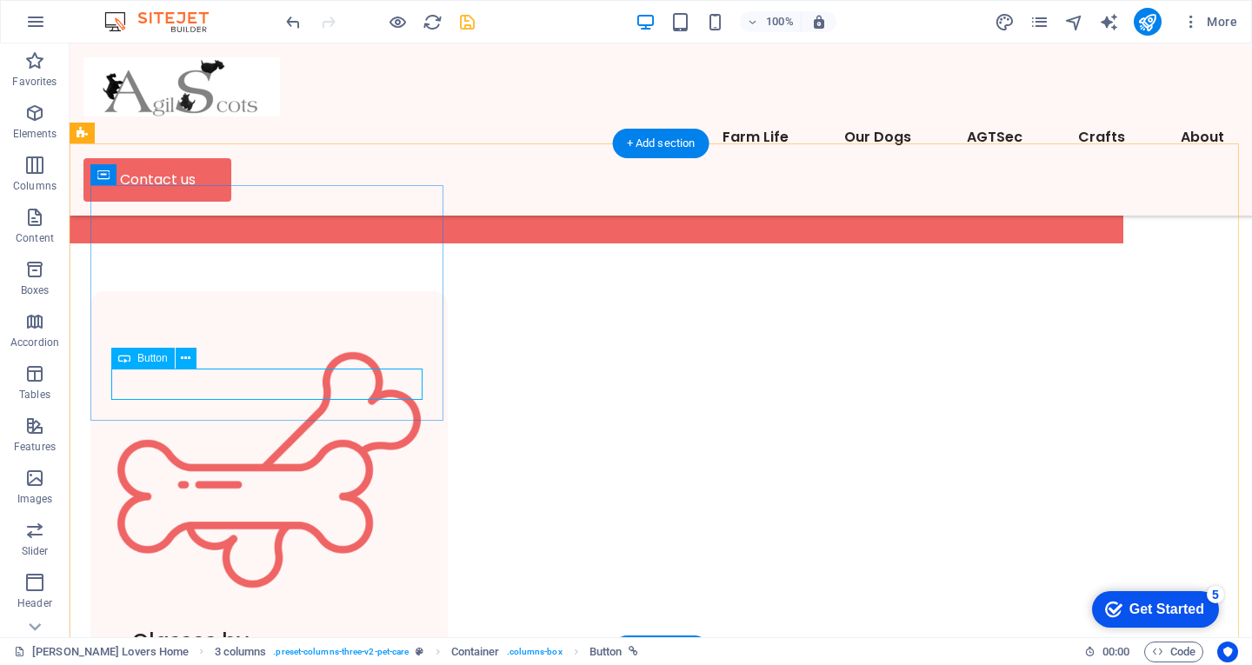
click at [188, 358] on icon at bounding box center [186, 359] width 10 height 18
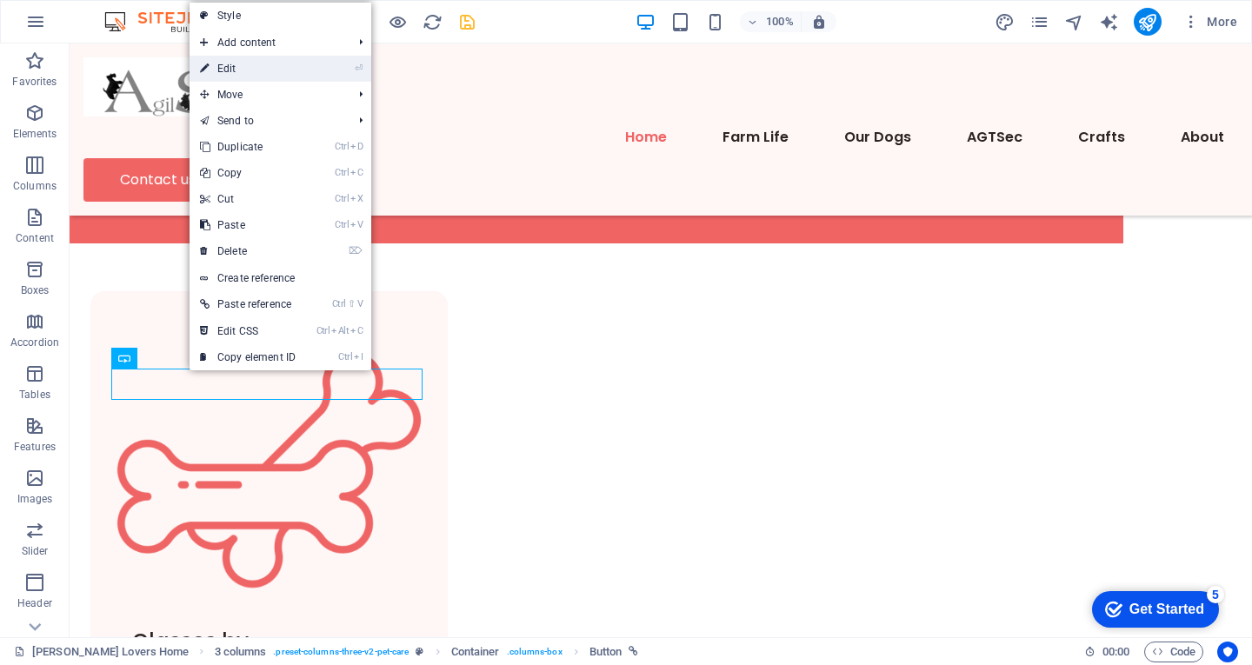
click at [223, 58] on link "⏎ Edit" at bounding box center [248, 69] width 117 height 26
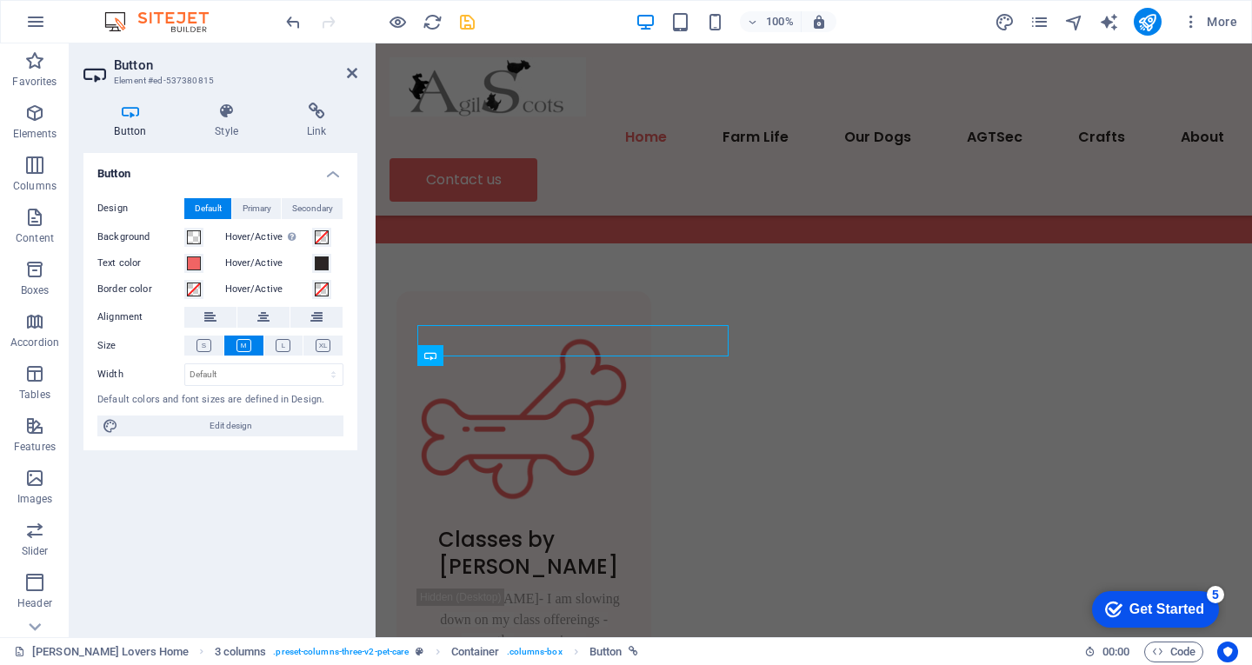
scroll to position [922, 0]
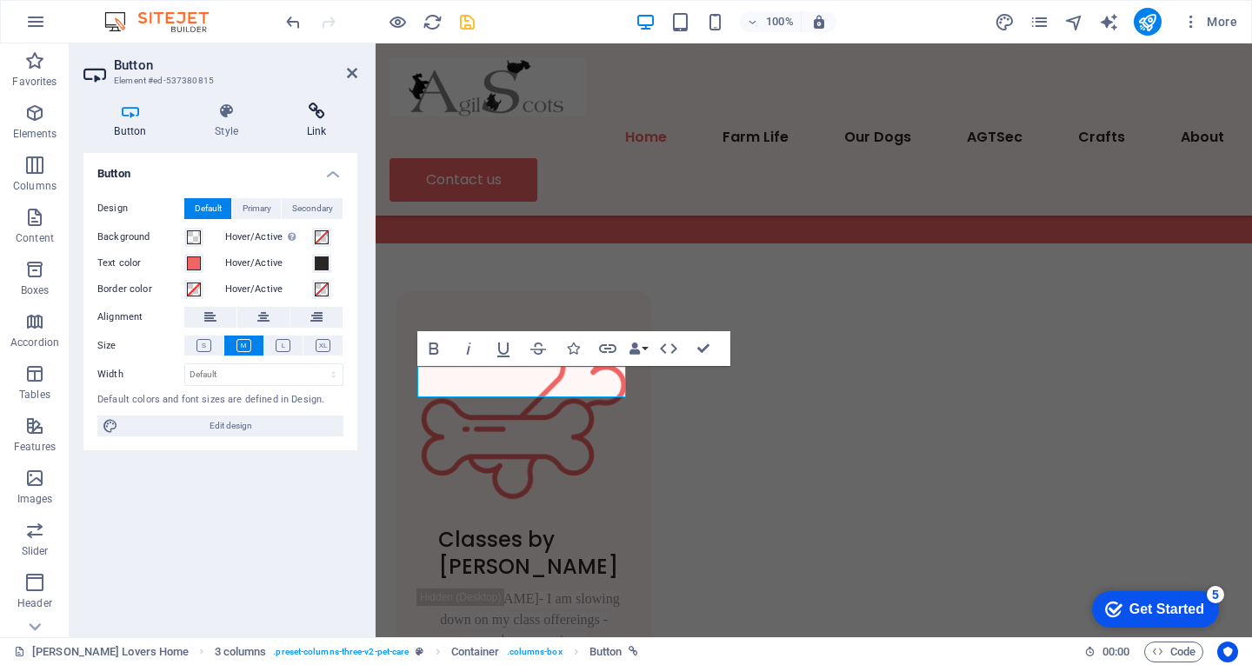
click at [316, 114] on icon at bounding box center [317, 111] width 82 height 17
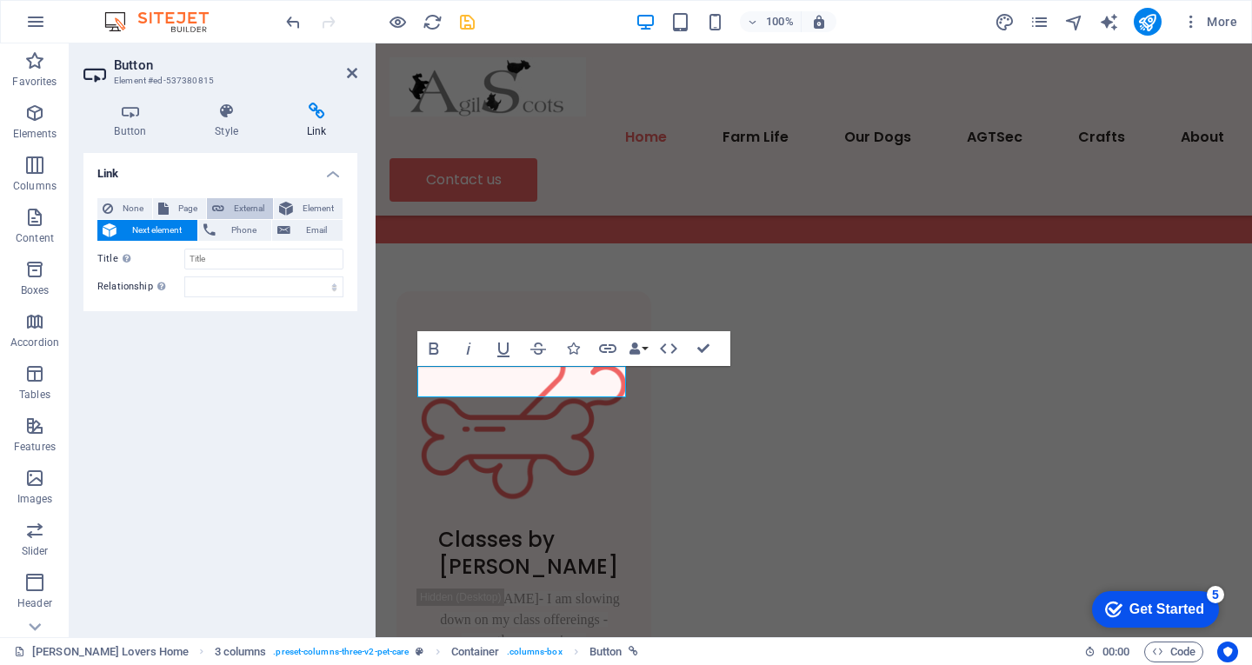
click at [236, 205] on span "External" at bounding box center [249, 208] width 38 height 21
select select "blank"
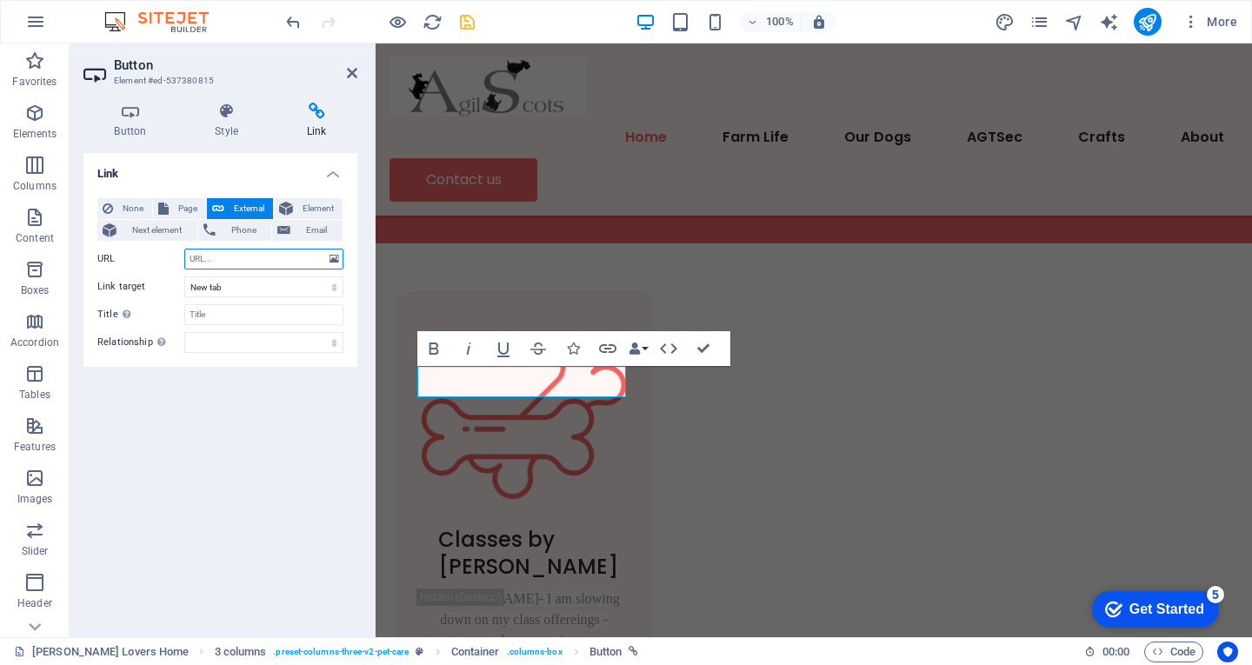
click at [217, 257] on input "URL" at bounding box center [263, 259] width 159 height 21
paste input "[URL][DOMAIN_NAME]"
type input "[URL][DOMAIN_NAME]"
click at [468, 27] on icon "save" at bounding box center [467, 22] width 20 height 20
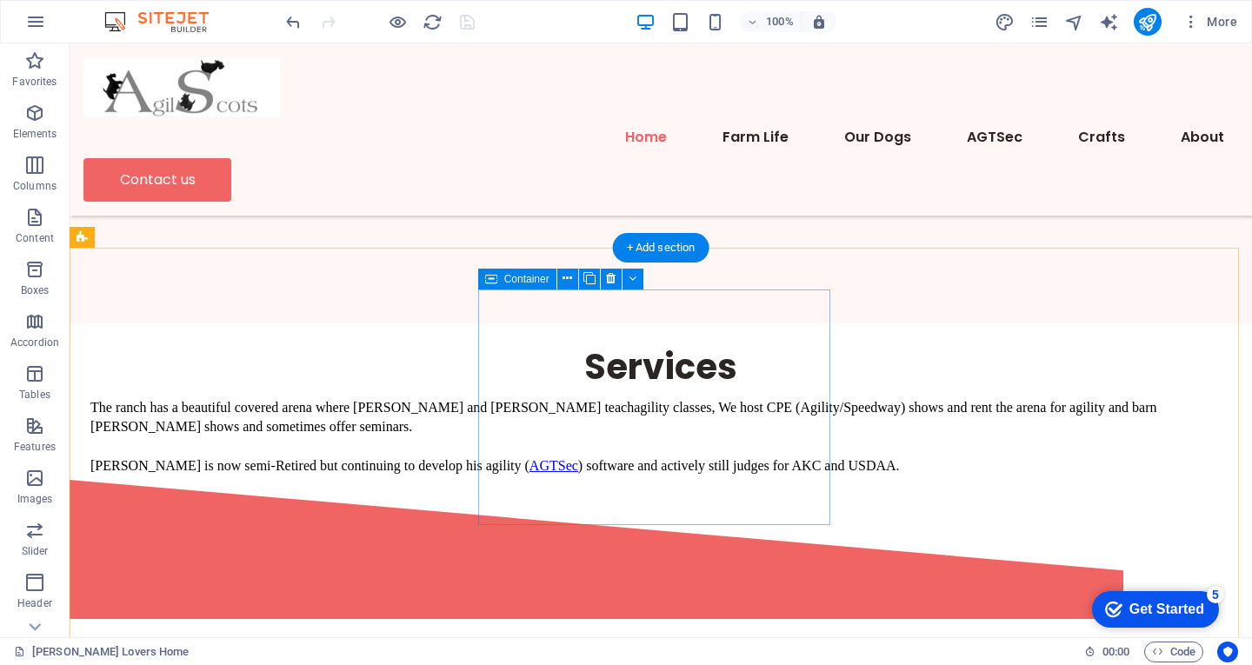
scroll to position [791, 0]
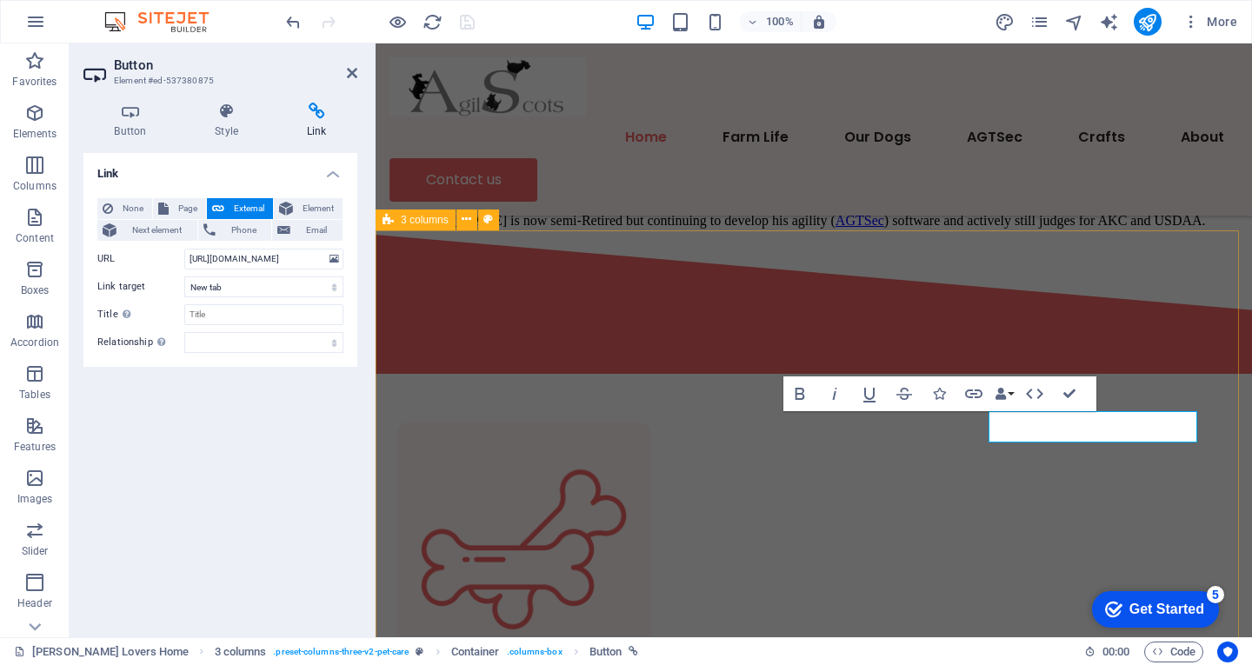
scroll to position [835, 0]
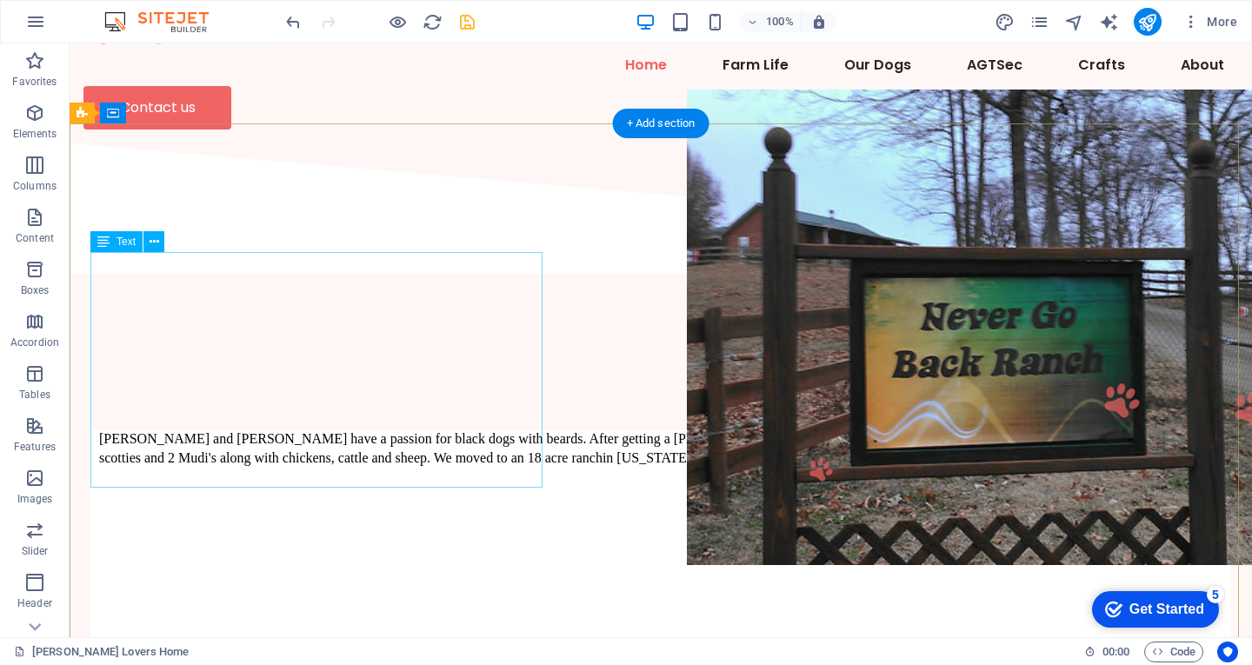
scroll to position [0, 0]
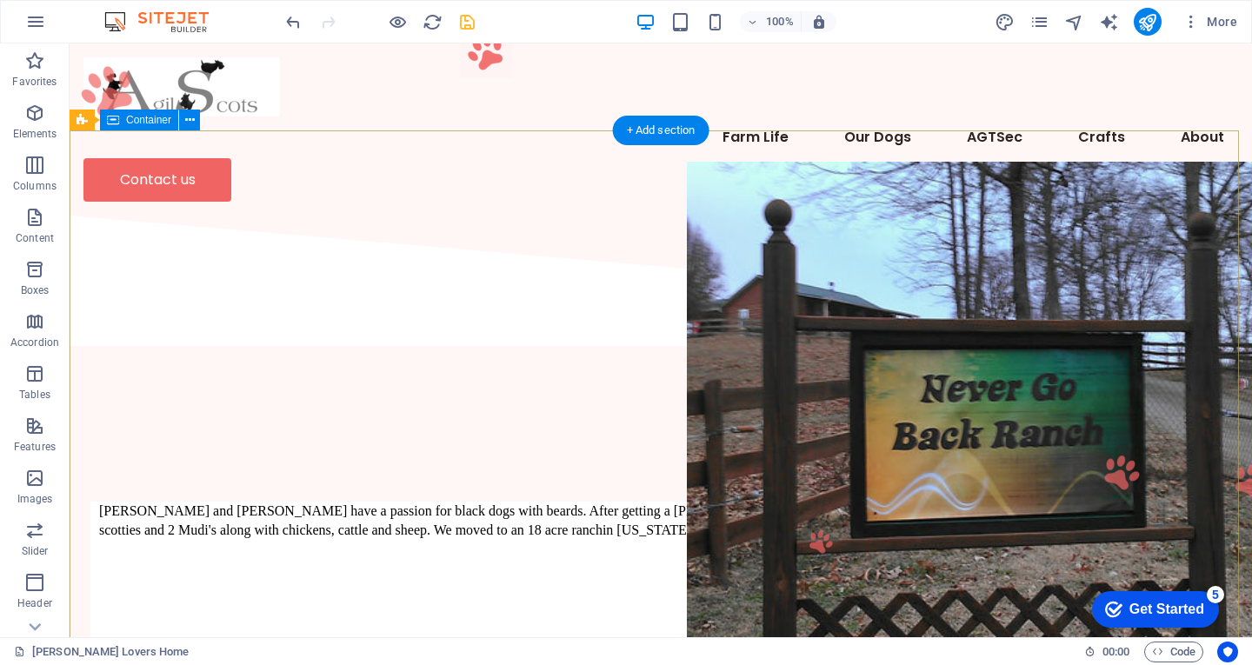
click at [641, 352] on div "[PERSON_NAME] and [PERSON_NAME] have a passion for black dogs with beards. Afte…" at bounding box center [661, 611] width 1183 height 519
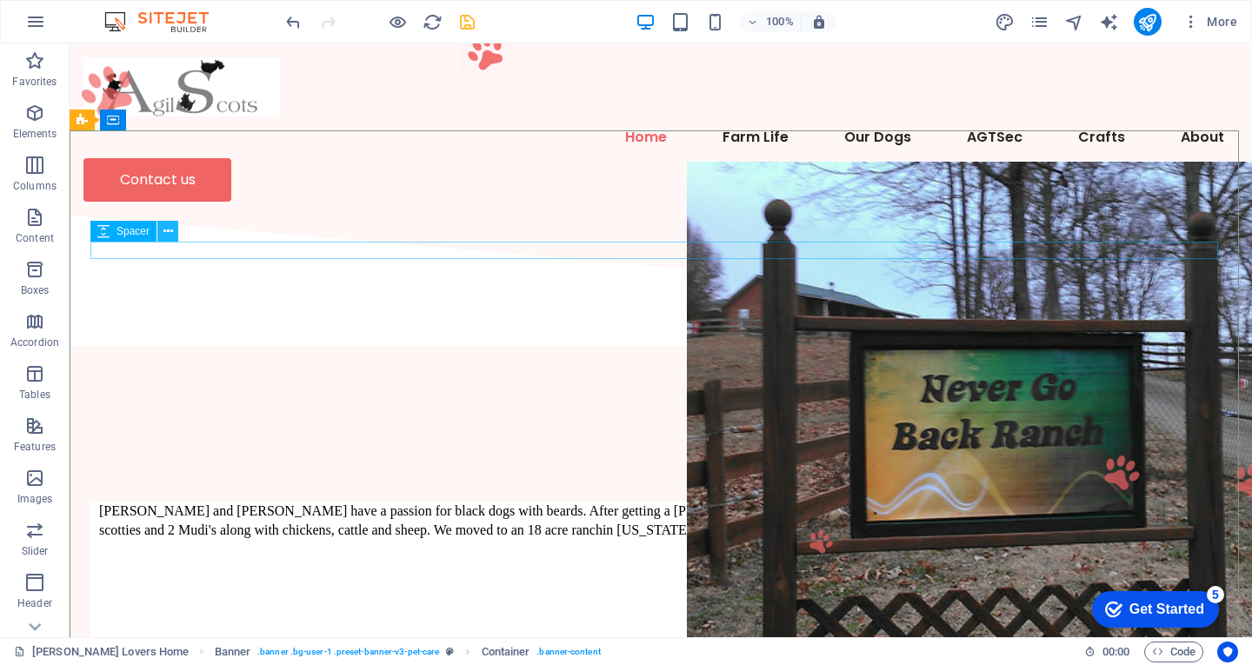
click at [169, 229] on icon at bounding box center [168, 232] width 10 height 18
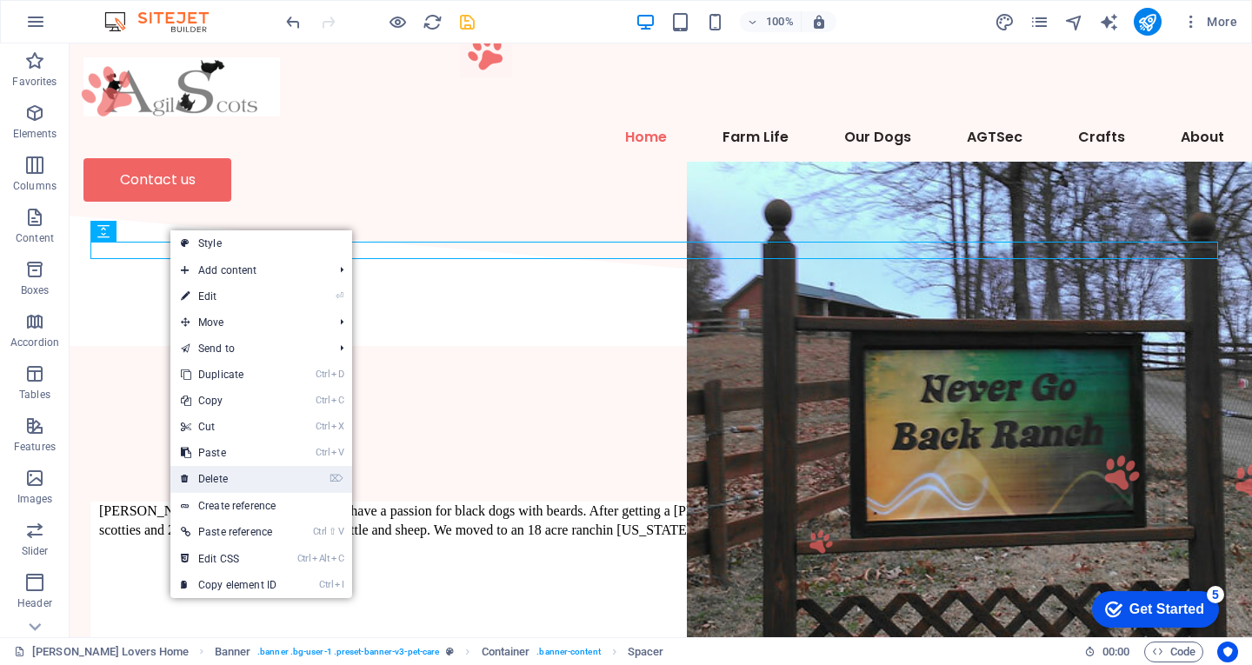
click at [223, 481] on link "⌦ Delete" at bounding box center [228, 479] width 117 height 26
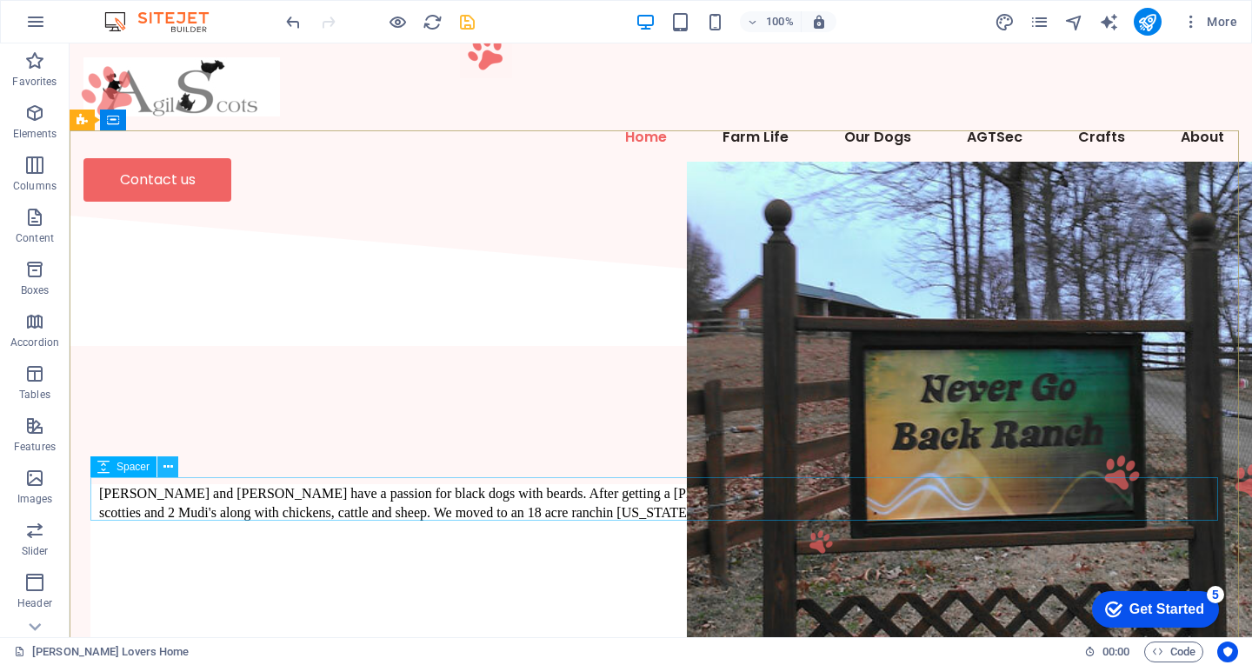
click at [170, 464] on icon at bounding box center [168, 467] width 10 height 18
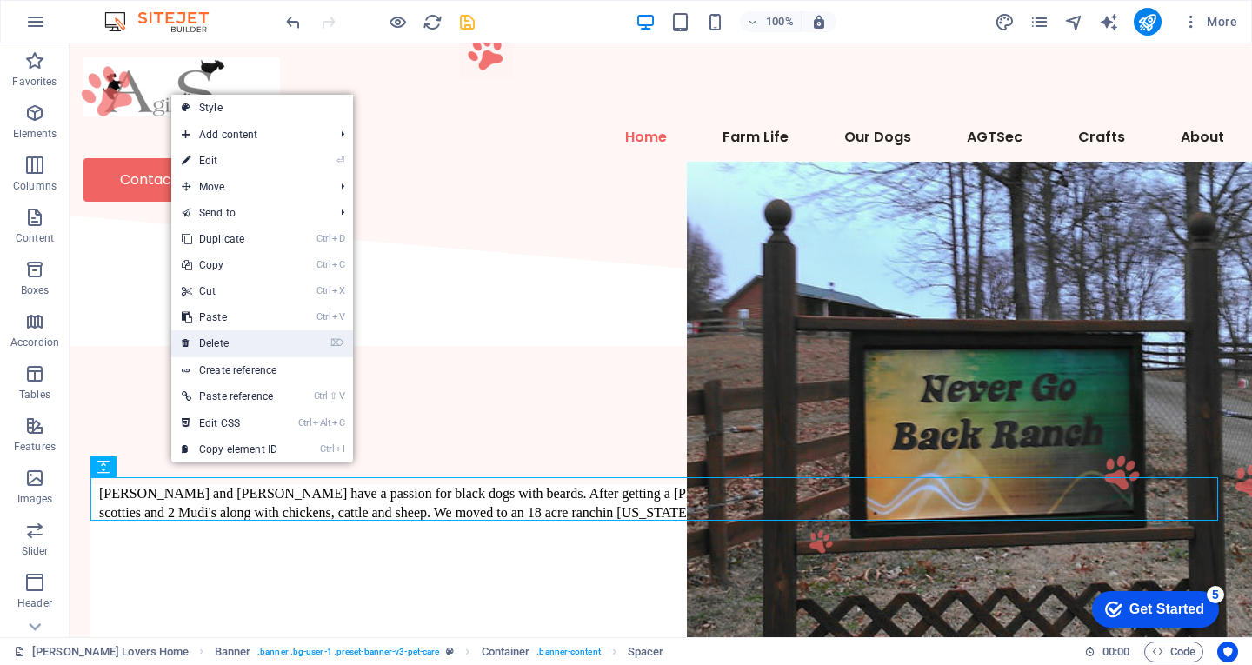
click at [231, 343] on link "⌦ Delete" at bounding box center [229, 343] width 117 height 26
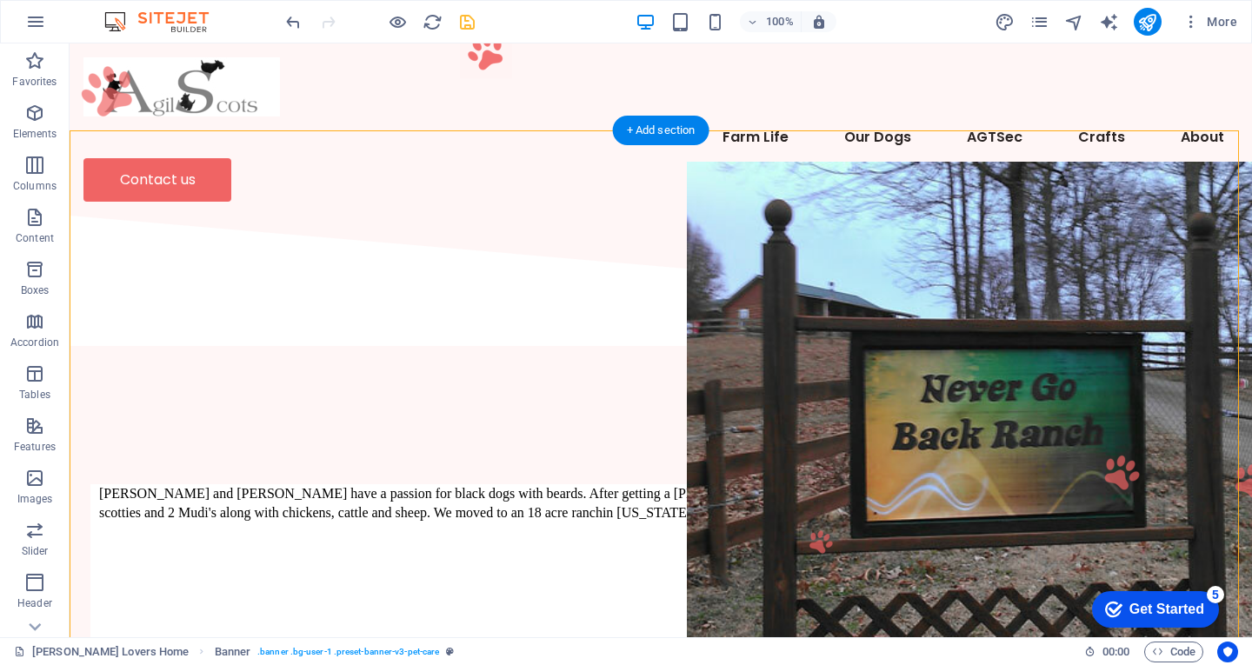
drag, startPoint x: 783, startPoint y: 386, endPoint x: 662, endPoint y: 243, distance: 188.2
click at [613, 352] on div "[PERSON_NAME] and [PERSON_NAME] have a passion for black dogs with beards. Afte…" at bounding box center [661, 581] width 1183 height 458
click at [629, 398] on div "[PERSON_NAME] and [PERSON_NAME] have a passion for black dogs with beards. Afte…" at bounding box center [661, 581] width 1183 height 458
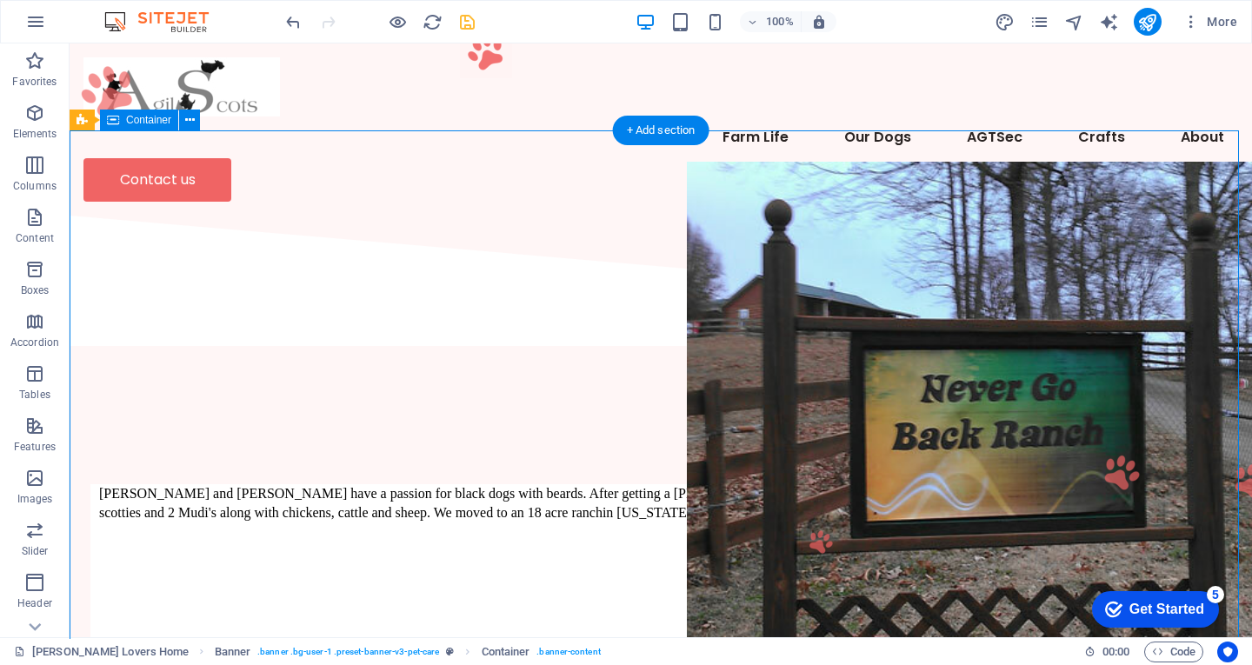
click at [641, 438] on div "[PERSON_NAME] and [PERSON_NAME] have a passion for black dogs with beards. Afte…" at bounding box center [661, 581] width 1183 height 458
click at [602, 352] on div "[PERSON_NAME] and [PERSON_NAME] have a passion for black dogs with beards. Afte…" at bounding box center [661, 581] width 1183 height 458
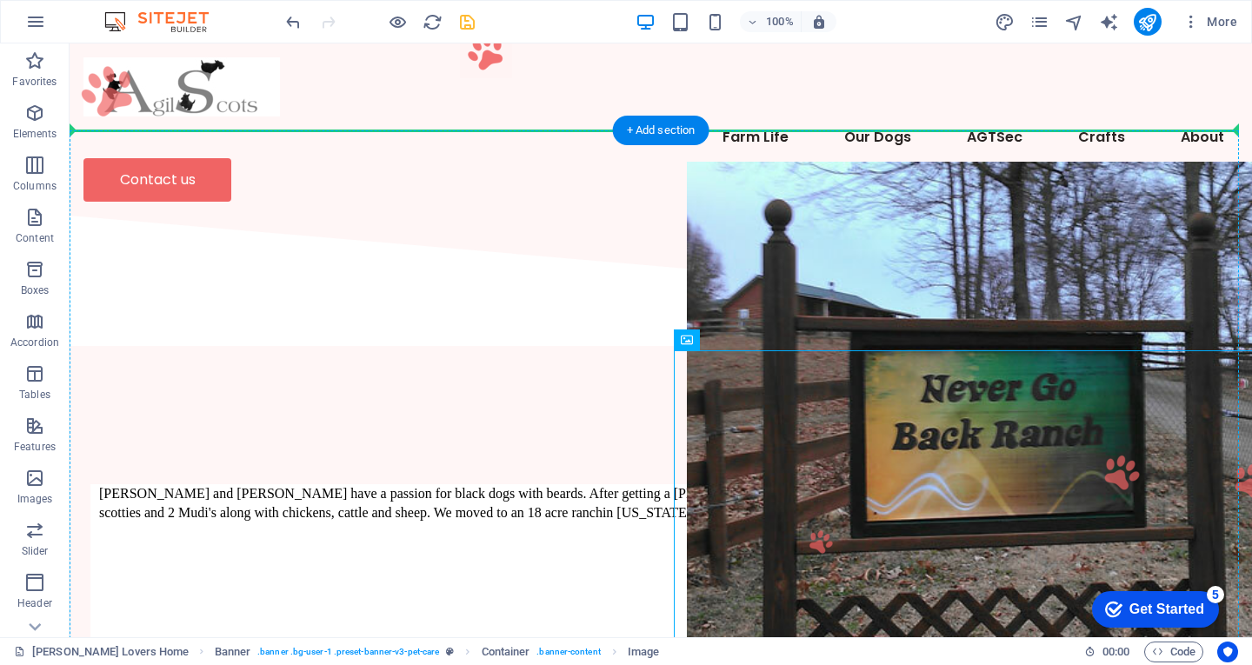
drag, startPoint x: 773, startPoint y: 384, endPoint x: 622, endPoint y: 225, distance: 219.6
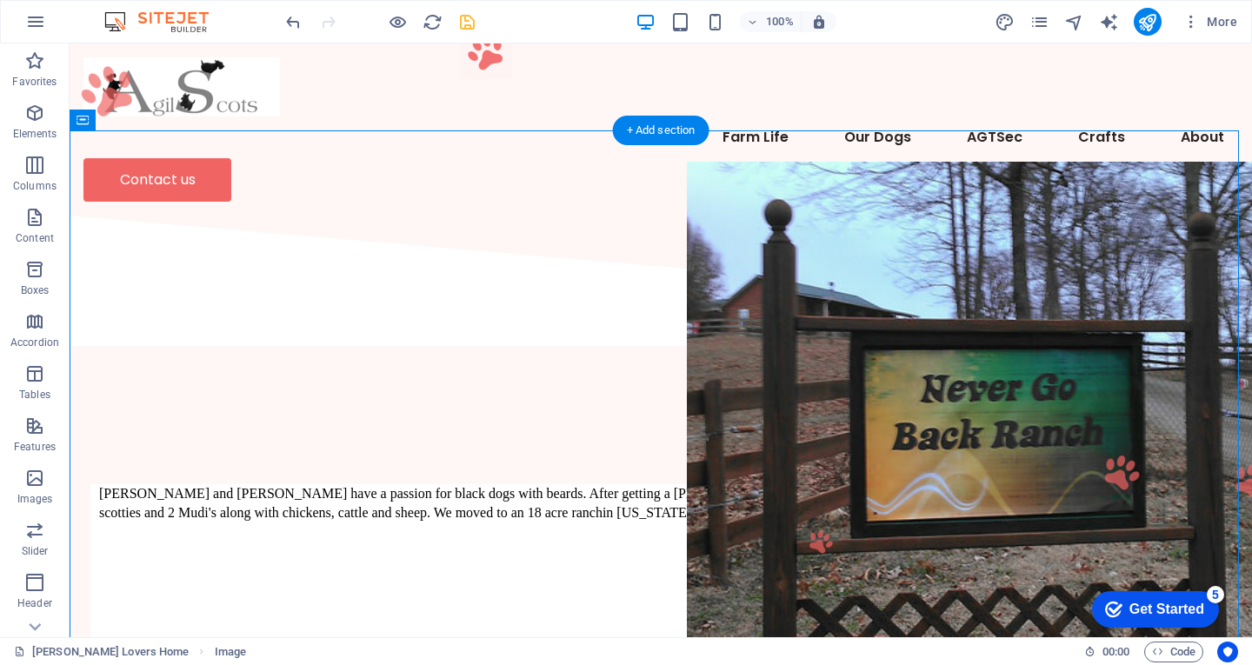
click at [596, 352] on div "[PERSON_NAME] and [PERSON_NAME] have a passion for black dogs with beards. Afte…" at bounding box center [661, 581] width 1183 height 458
click at [750, 352] on div "[PERSON_NAME] and [PERSON_NAME] have a passion for black dogs with beards. Afte…" at bounding box center [661, 581] width 1183 height 458
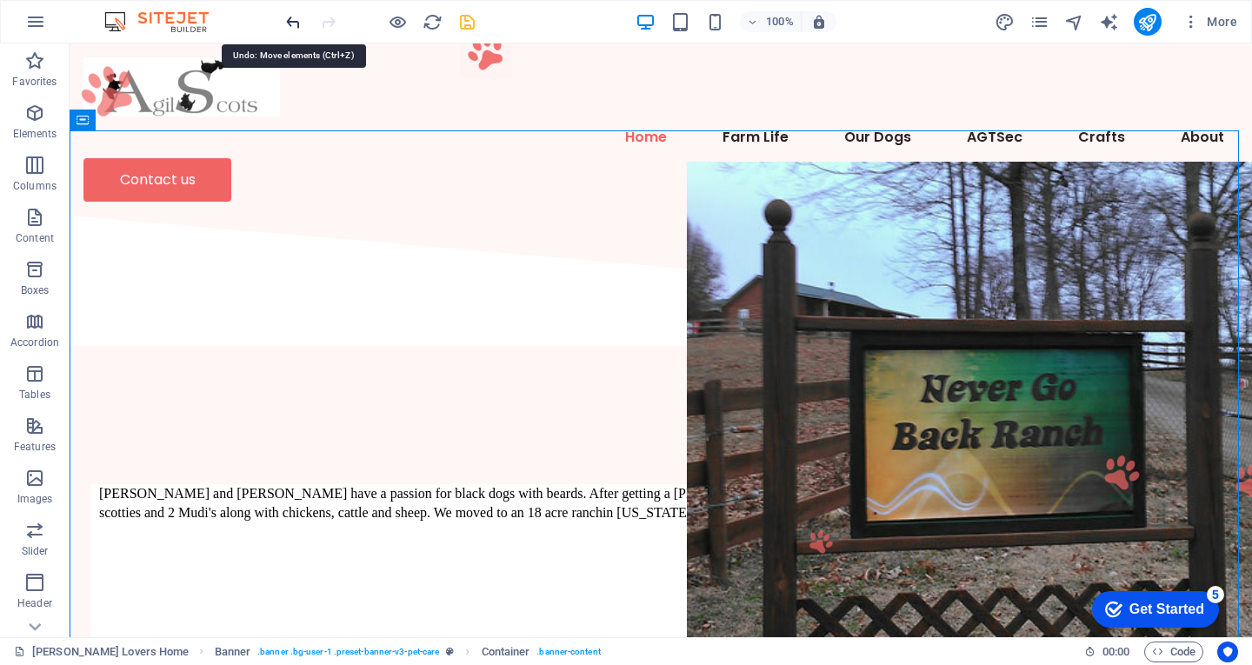
click at [299, 24] on icon "undo" at bounding box center [293, 22] width 20 height 20
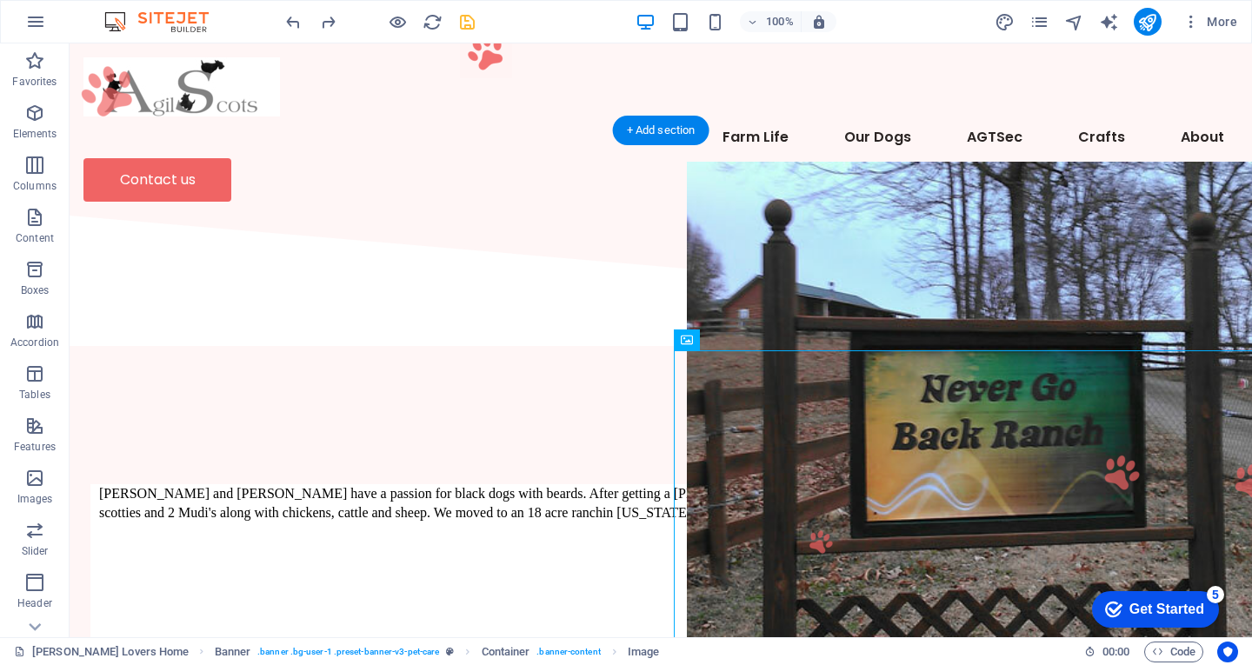
drag, startPoint x: 794, startPoint y: 384, endPoint x: 708, endPoint y: 368, distance: 87.7
click at [39, 20] on icon "button" at bounding box center [35, 21] width 21 height 21
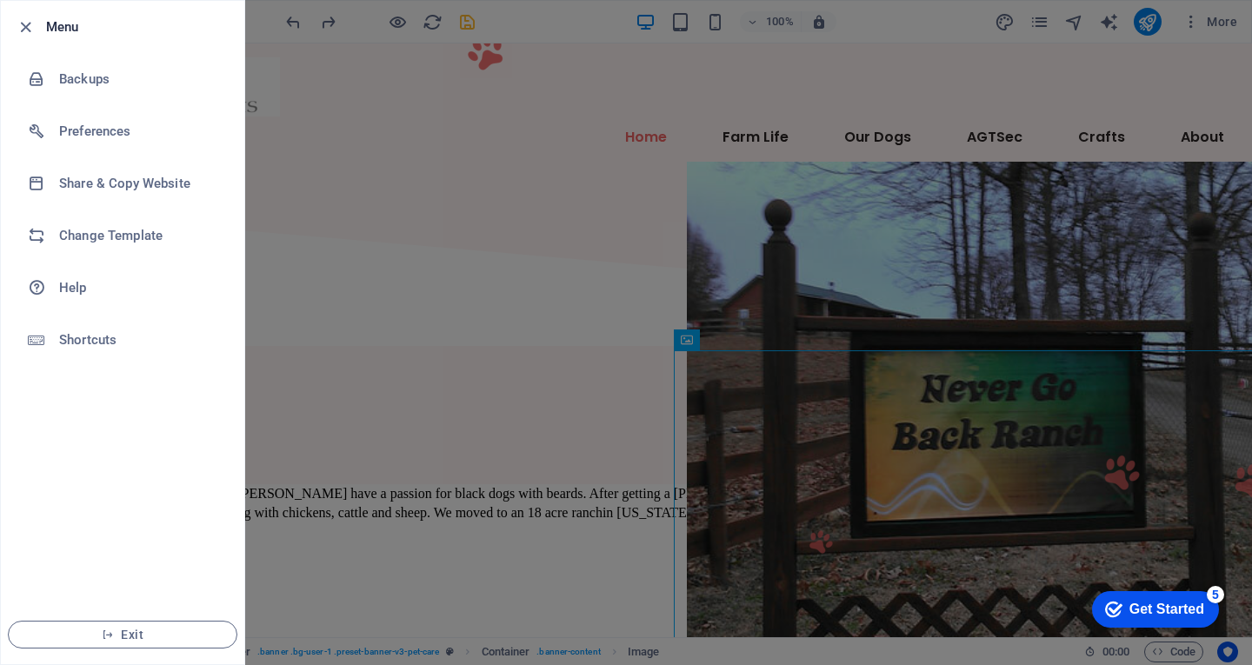
click at [317, 183] on div at bounding box center [626, 332] width 1252 height 665
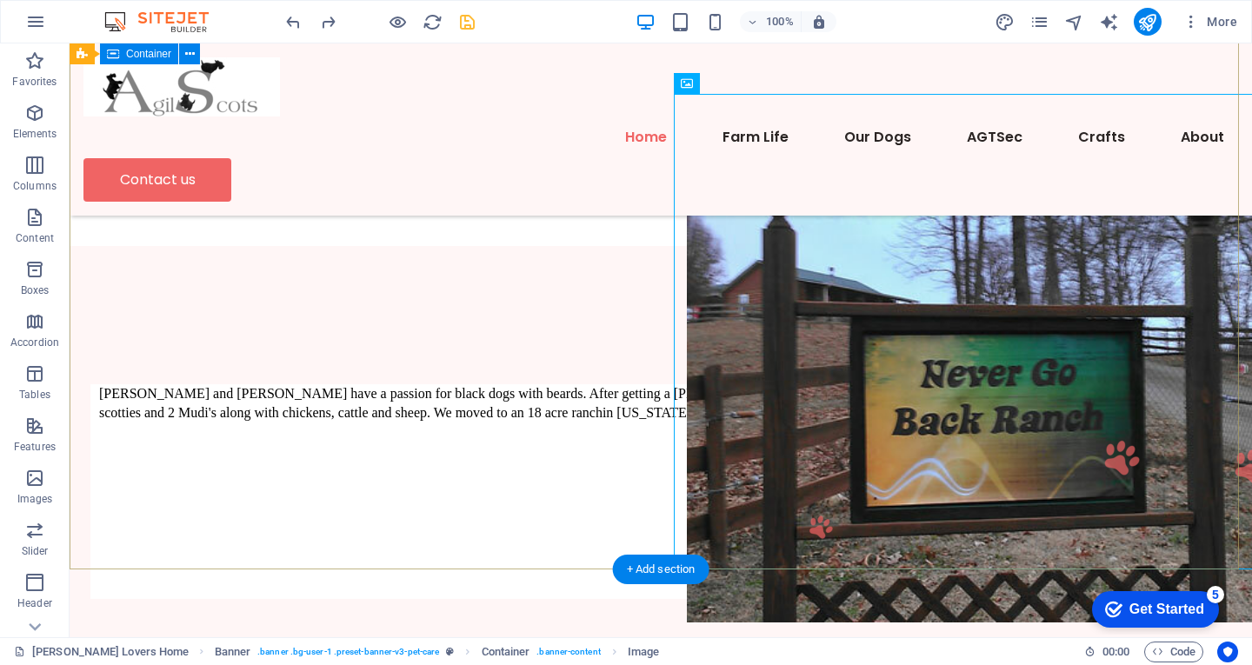
scroll to position [783, 0]
